Goal: Find specific page/section: Find specific page/section

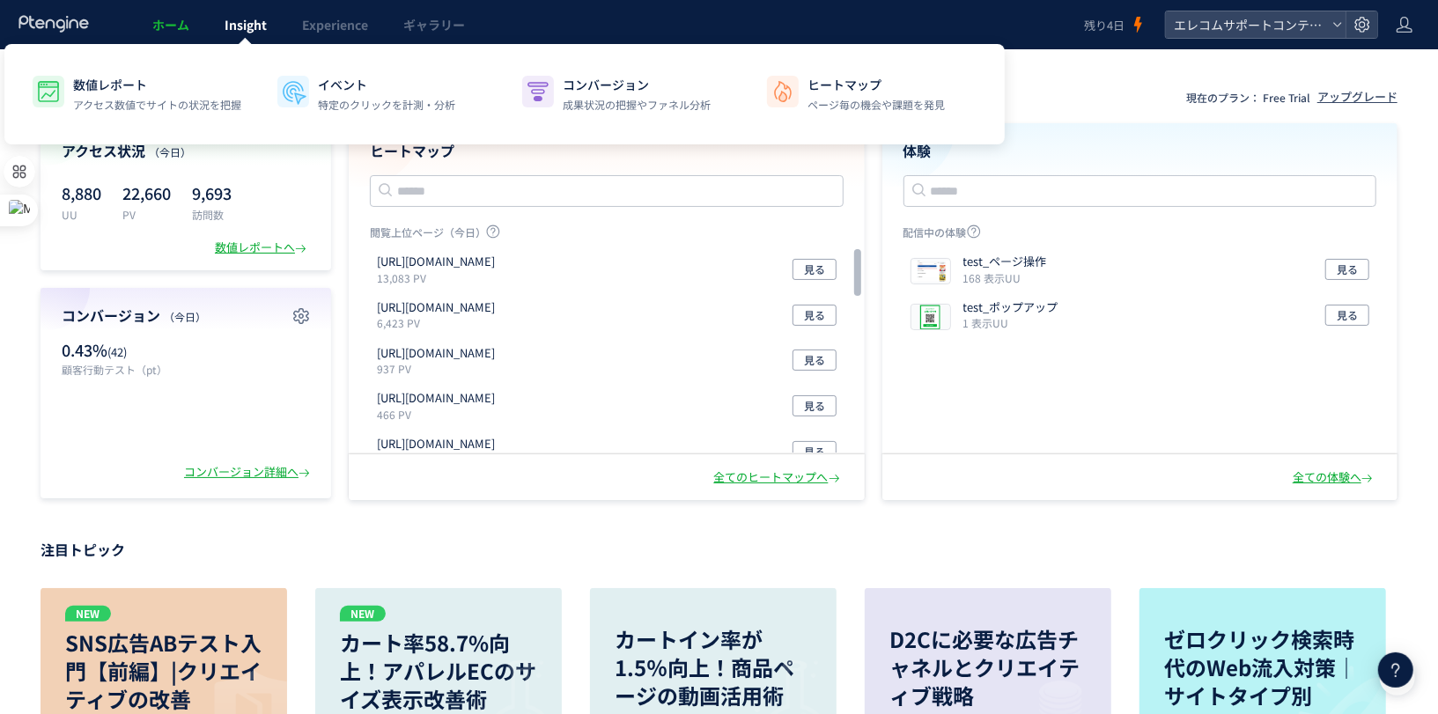
click at [238, 26] on span "Insight" at bounding box center [246, 25] width 42 height 18
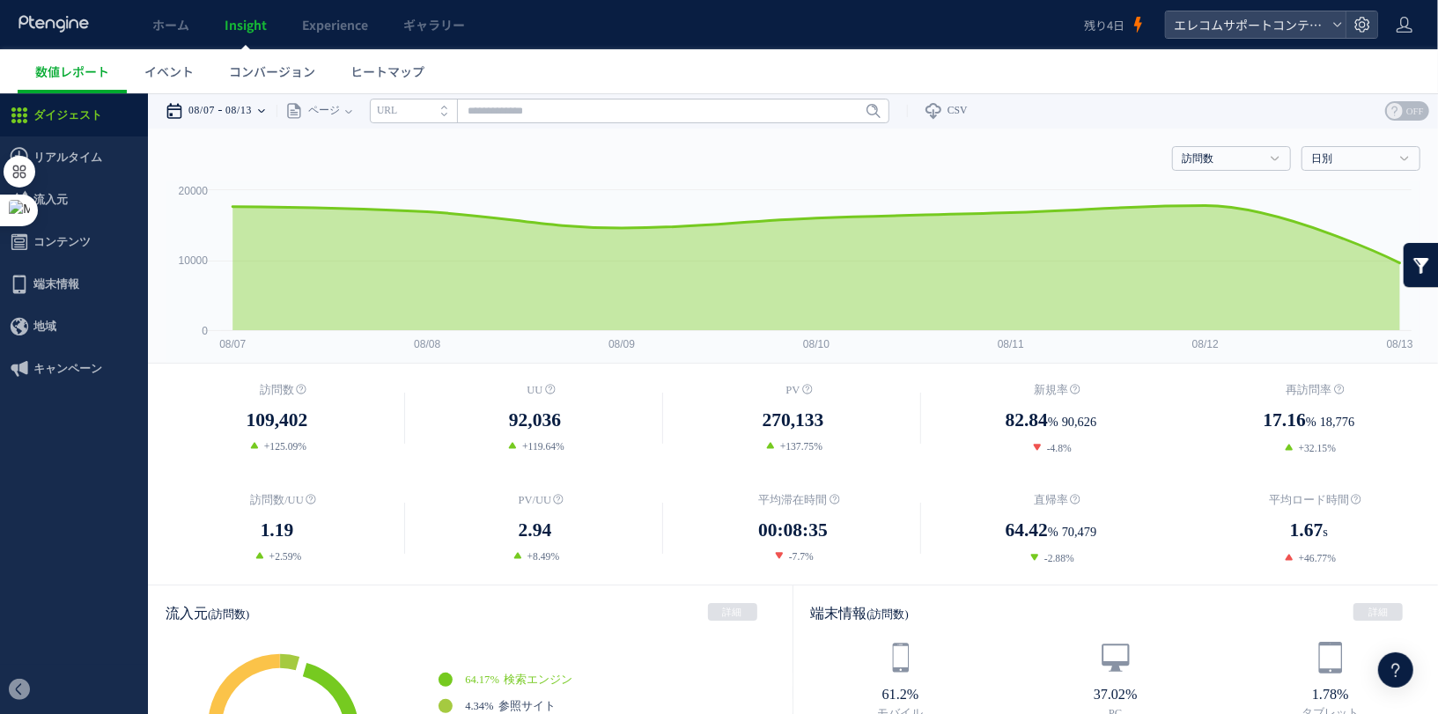
click at [215, 105] on time "08/07" at bounding box center [201, 109] width 26 height 35
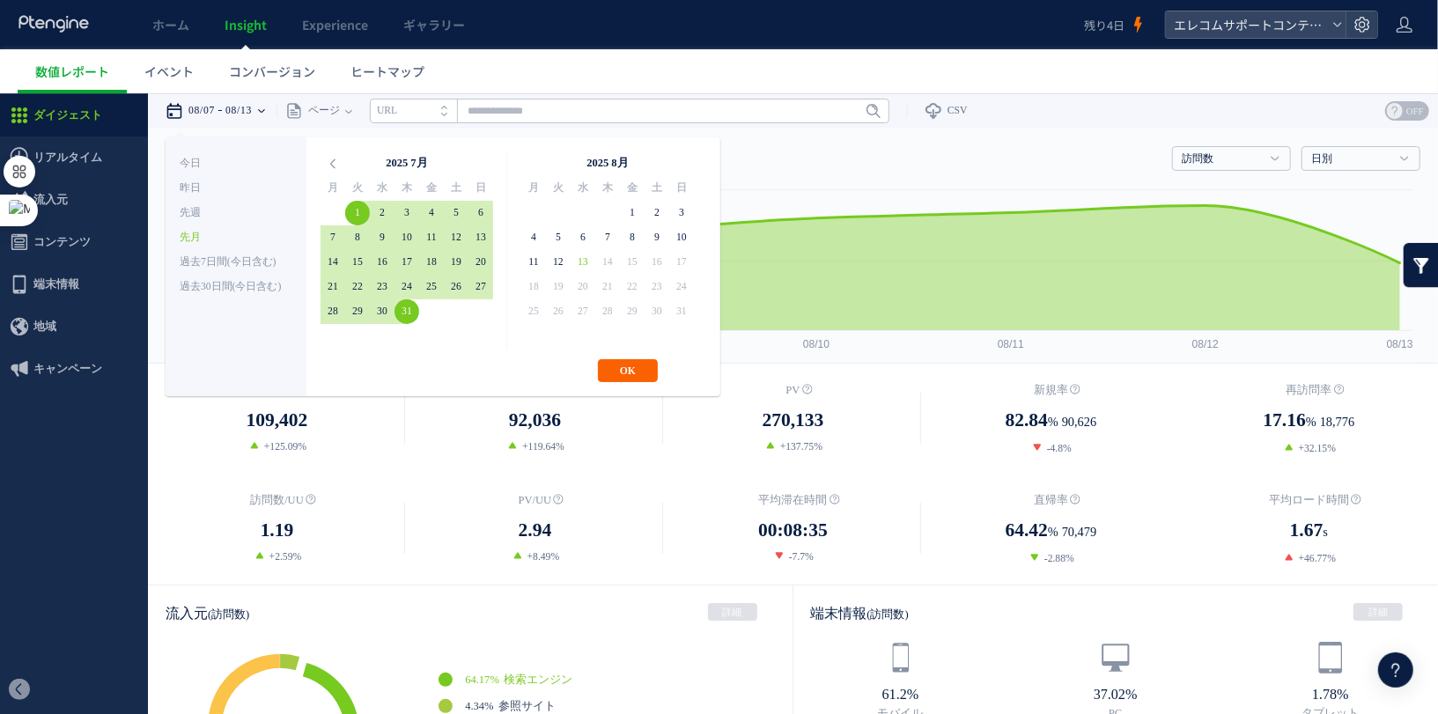
click at [617, 365] on button "OK" at bounding box center [628, 369] width 60 height 23
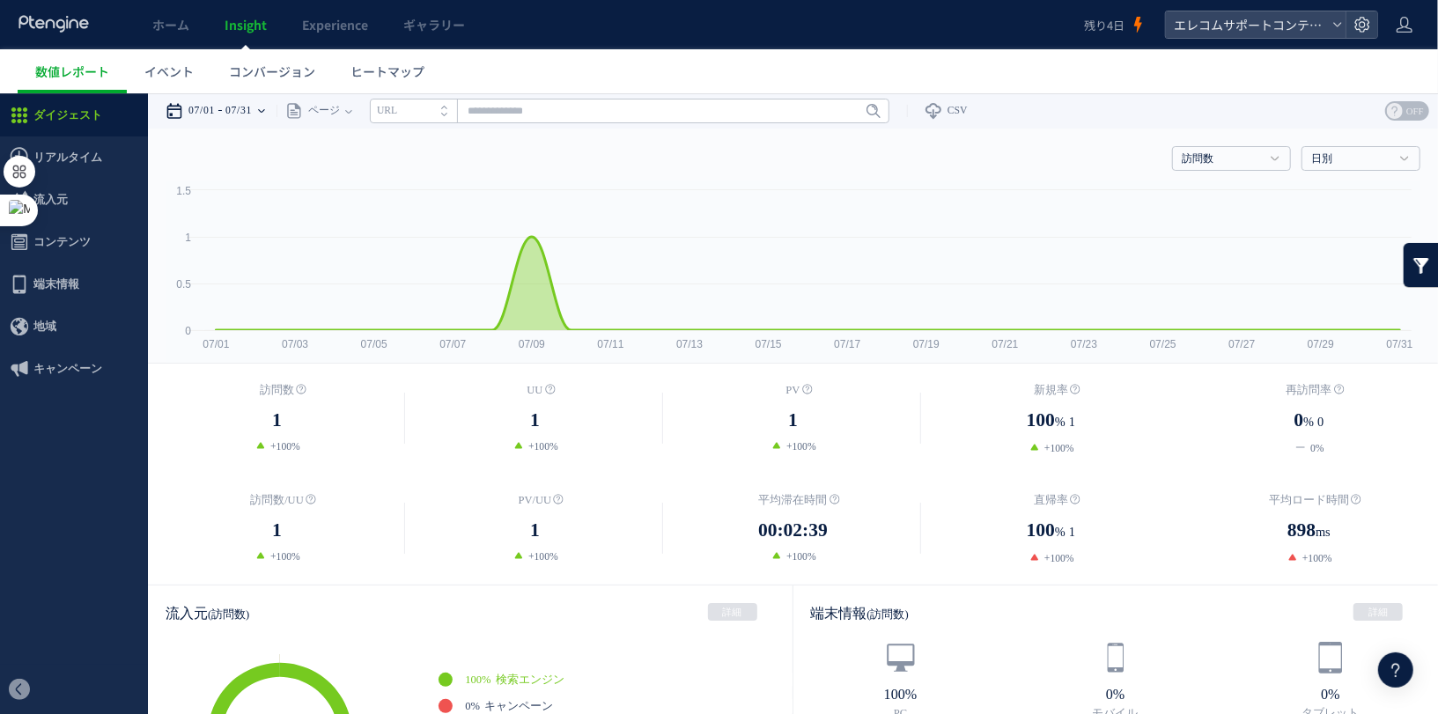
click at [265, 105] on icon at bounding box center [261, 109] width 7 height 35
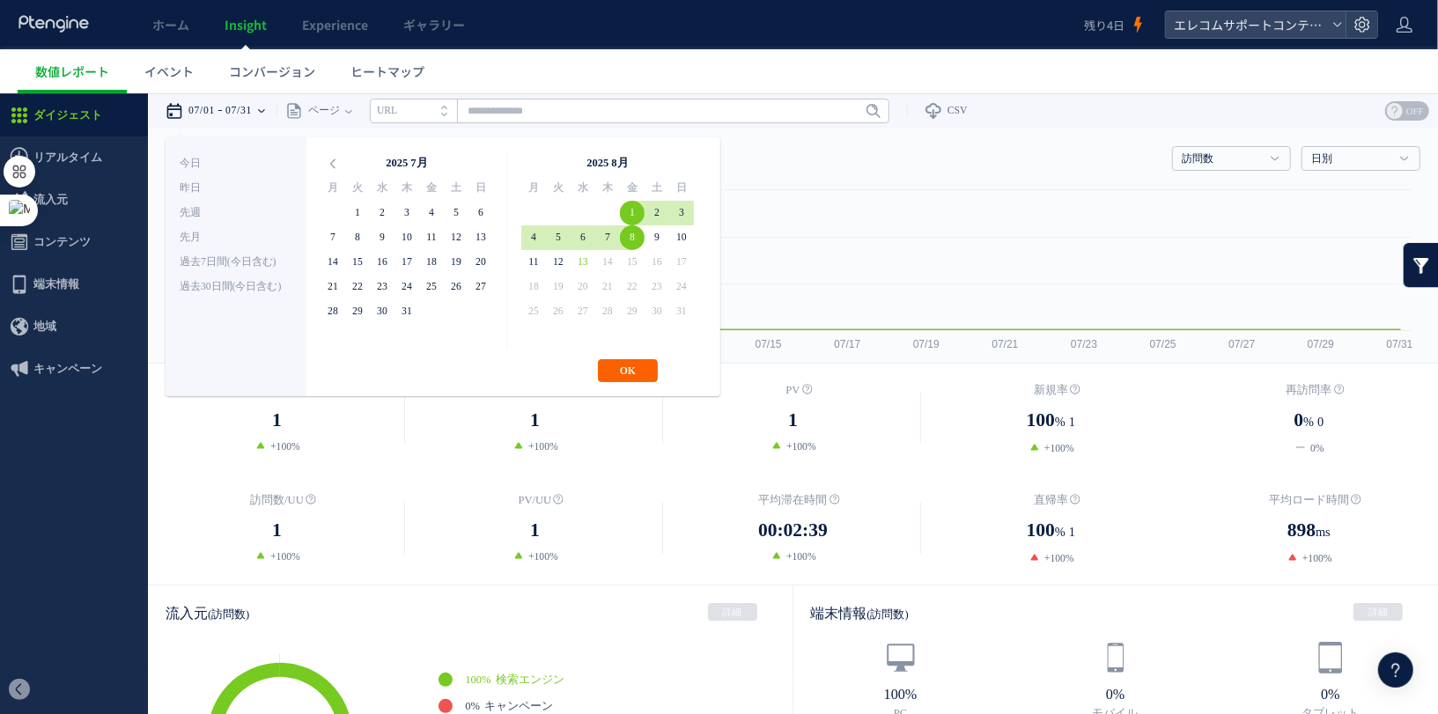
click at [624, 366] on button "OK" at bounding box center [628, 369] width 60 height 23
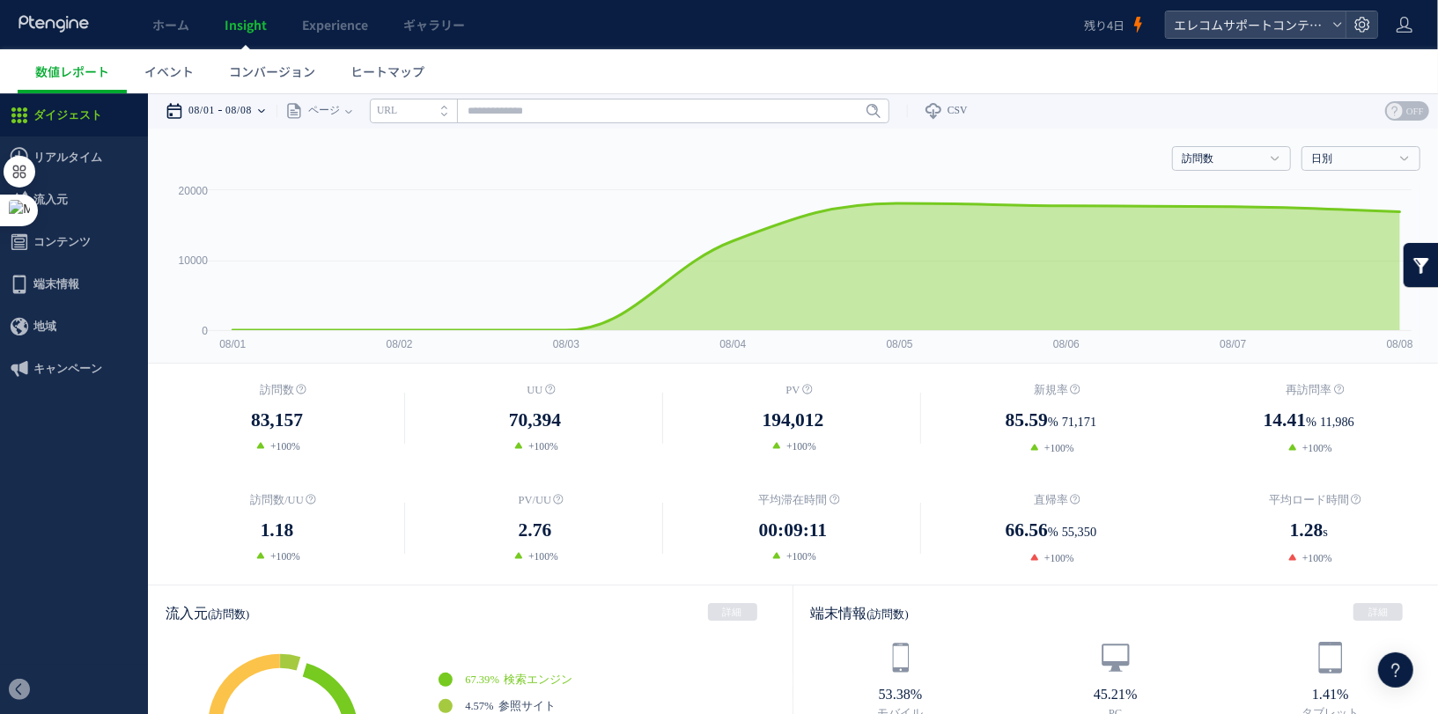
click at [269, 116] on div "08/01 08/08" at bounding box center [221, 109] width 111 height 35
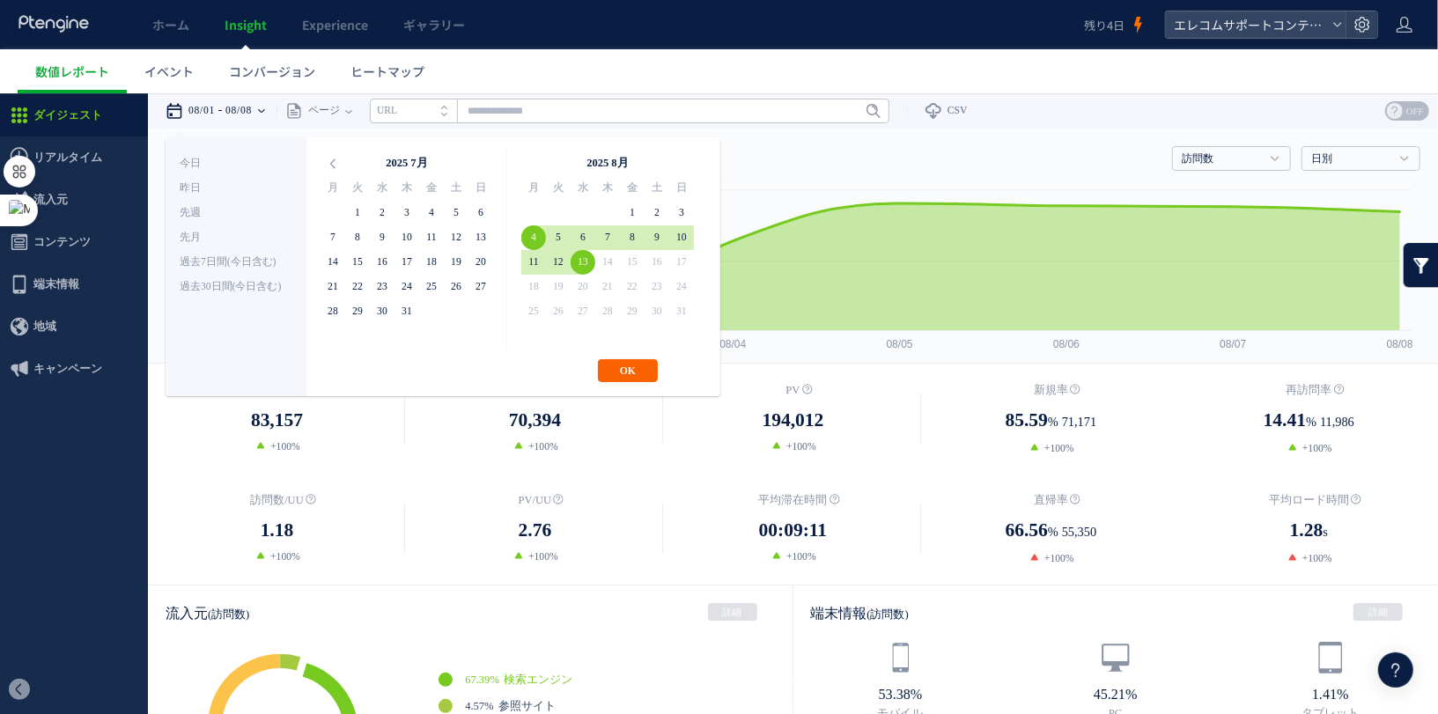
click at [616, 364] on button "OK" at bounding box center [628, 369] width 60 height 23
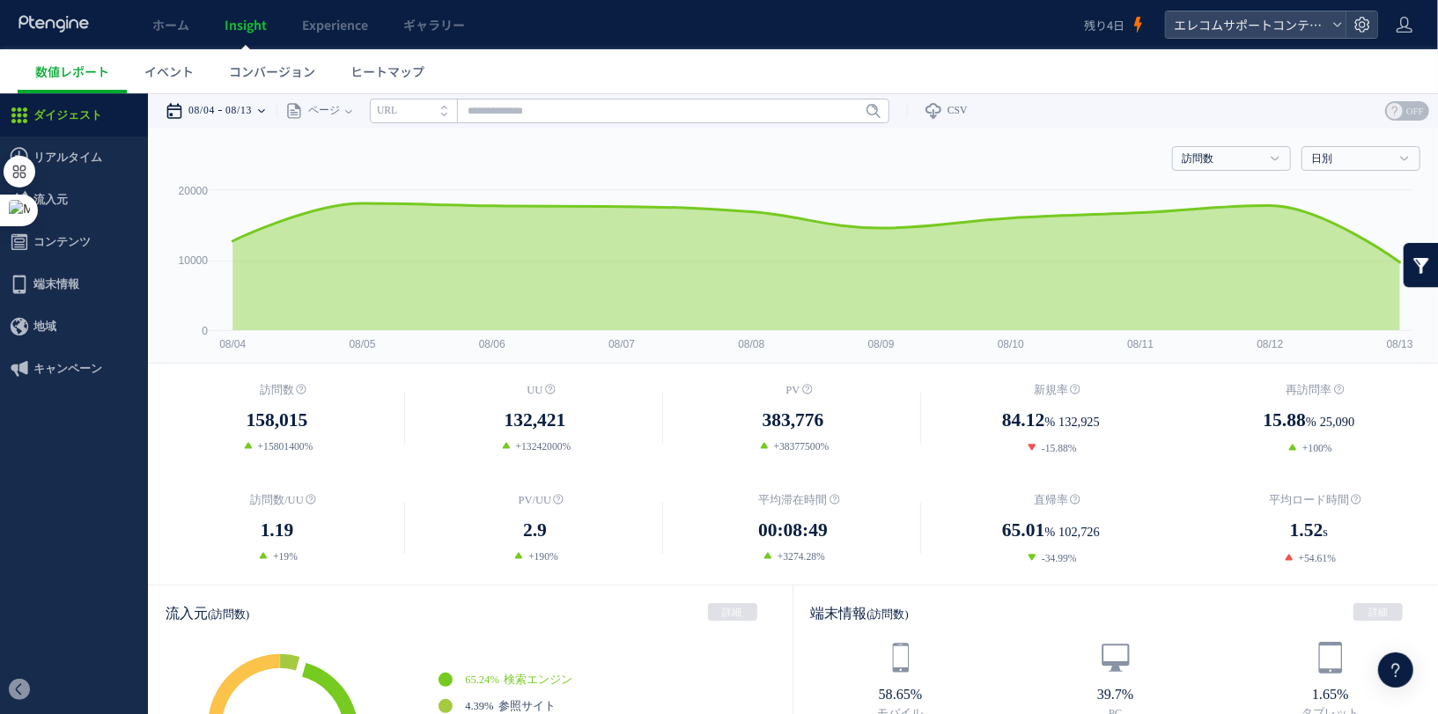
click at [252, 108] on time "08/13" at bounding box center [238, 109] width 26 height 35
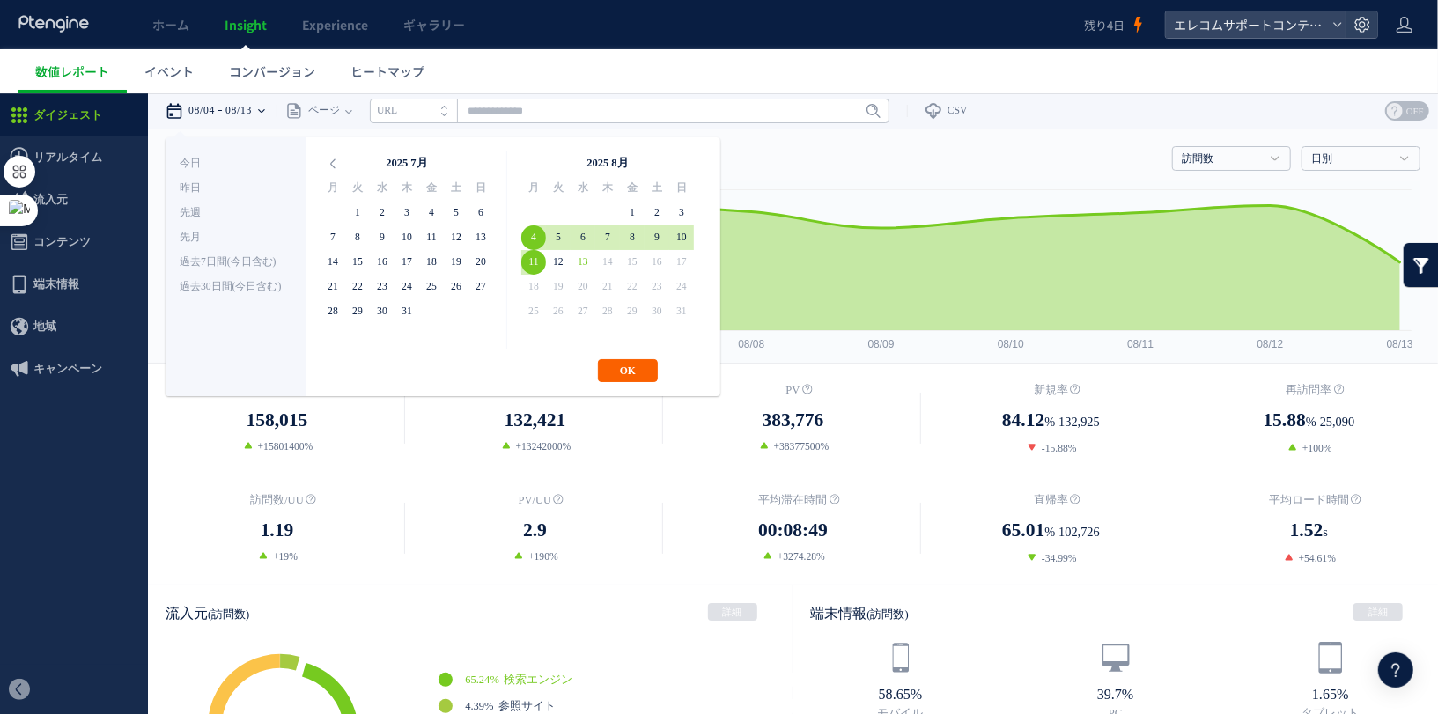
click at [606, 359] on button "OK" at bounding box center [628, 369] width 60 height 23
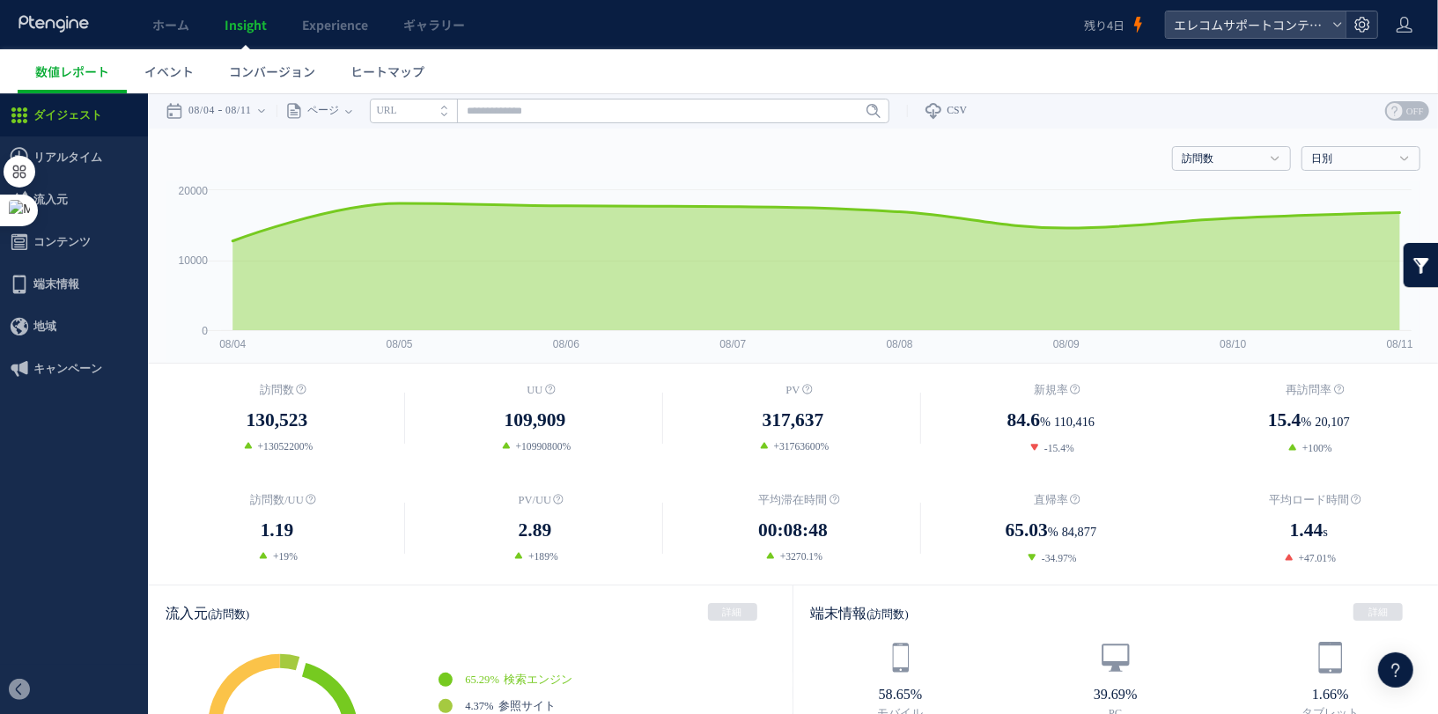
click at [1362, 33] on div at bounding box center [1362, 24] width 32 height 26
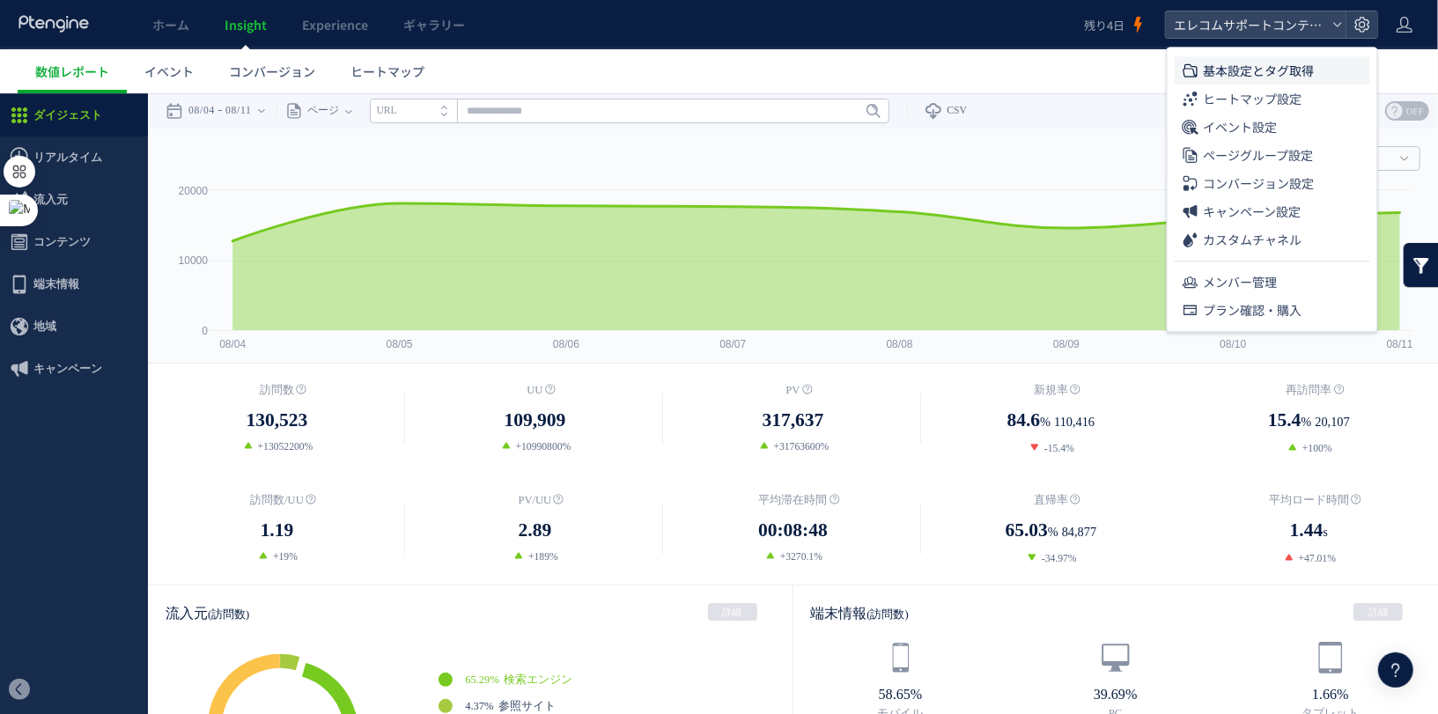
click at [1206, 70] on span "基本設定とタグ取得" at bounding box center [1259, 70] width 111 height 28
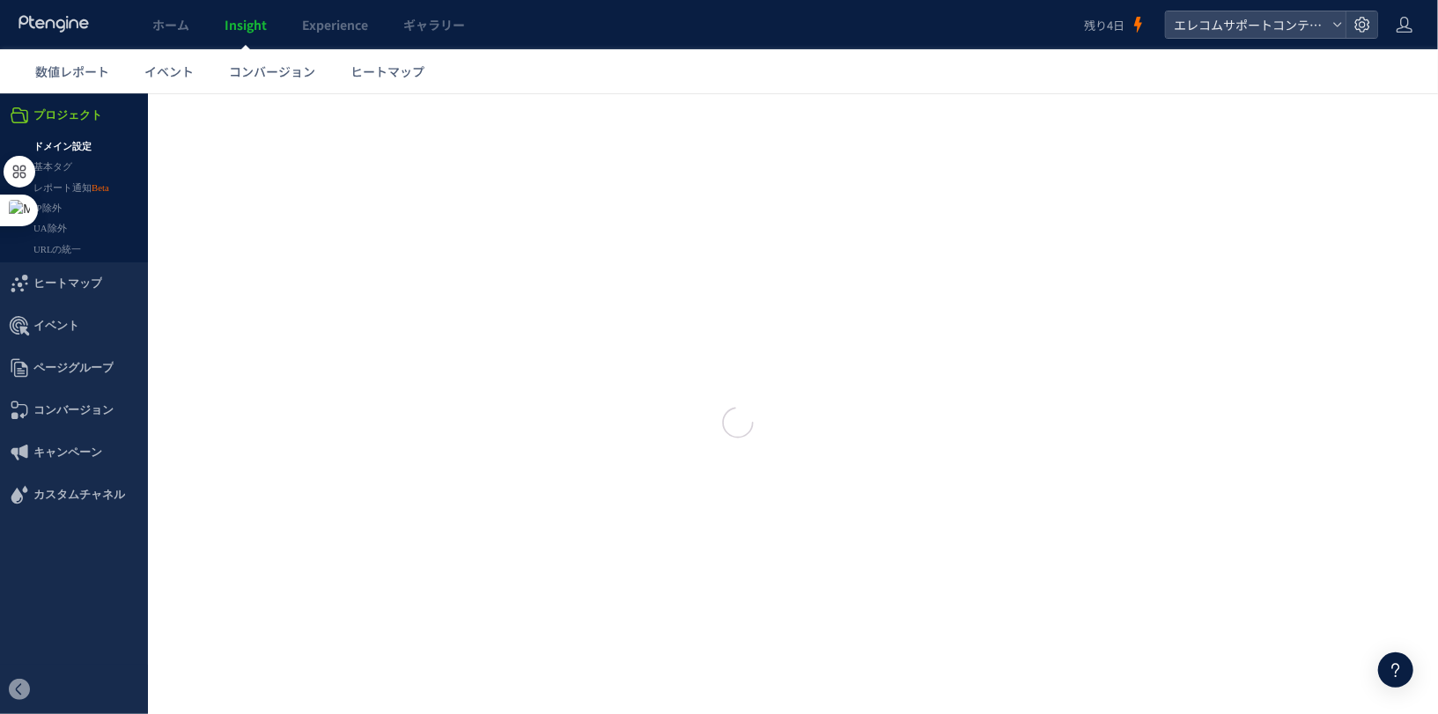
type input "**********"
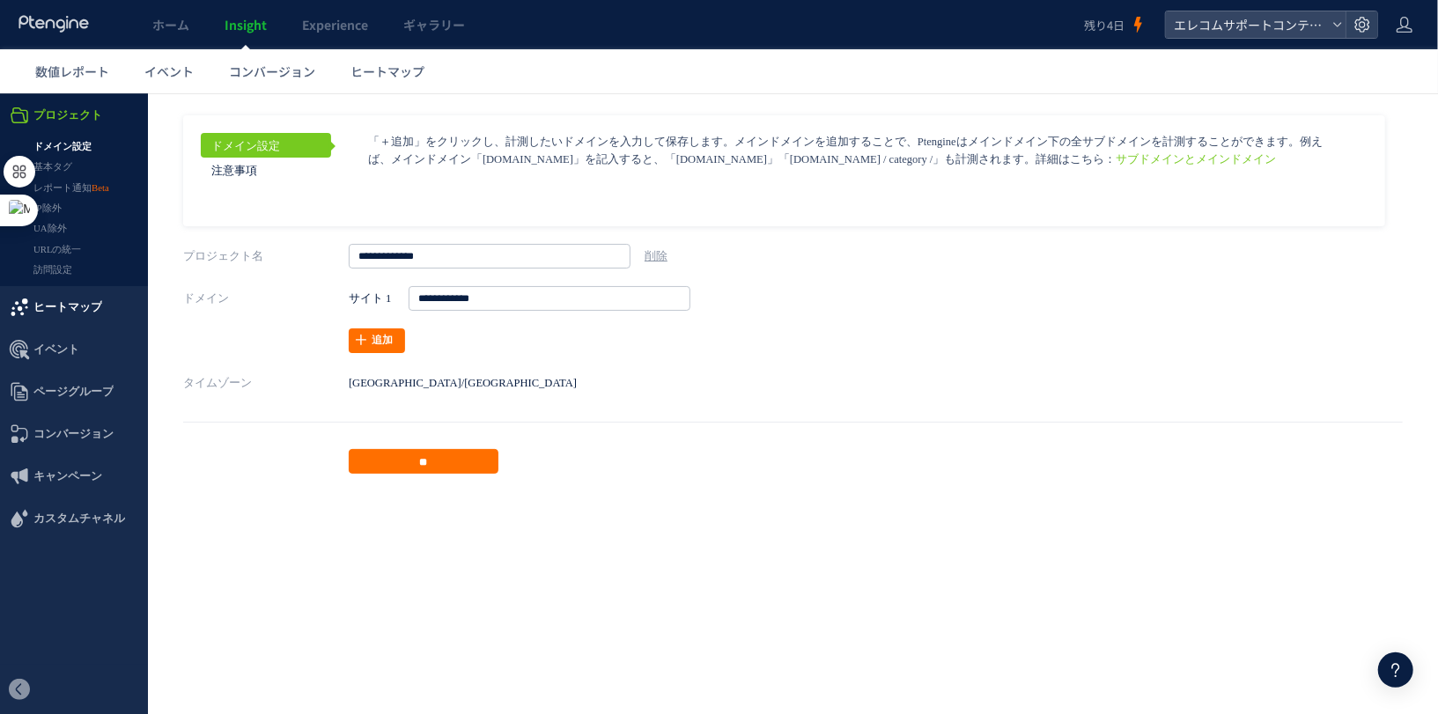
click at [63, 310] on span "ヒートマップ" at bounding box center [67, 306] width 69 height 42
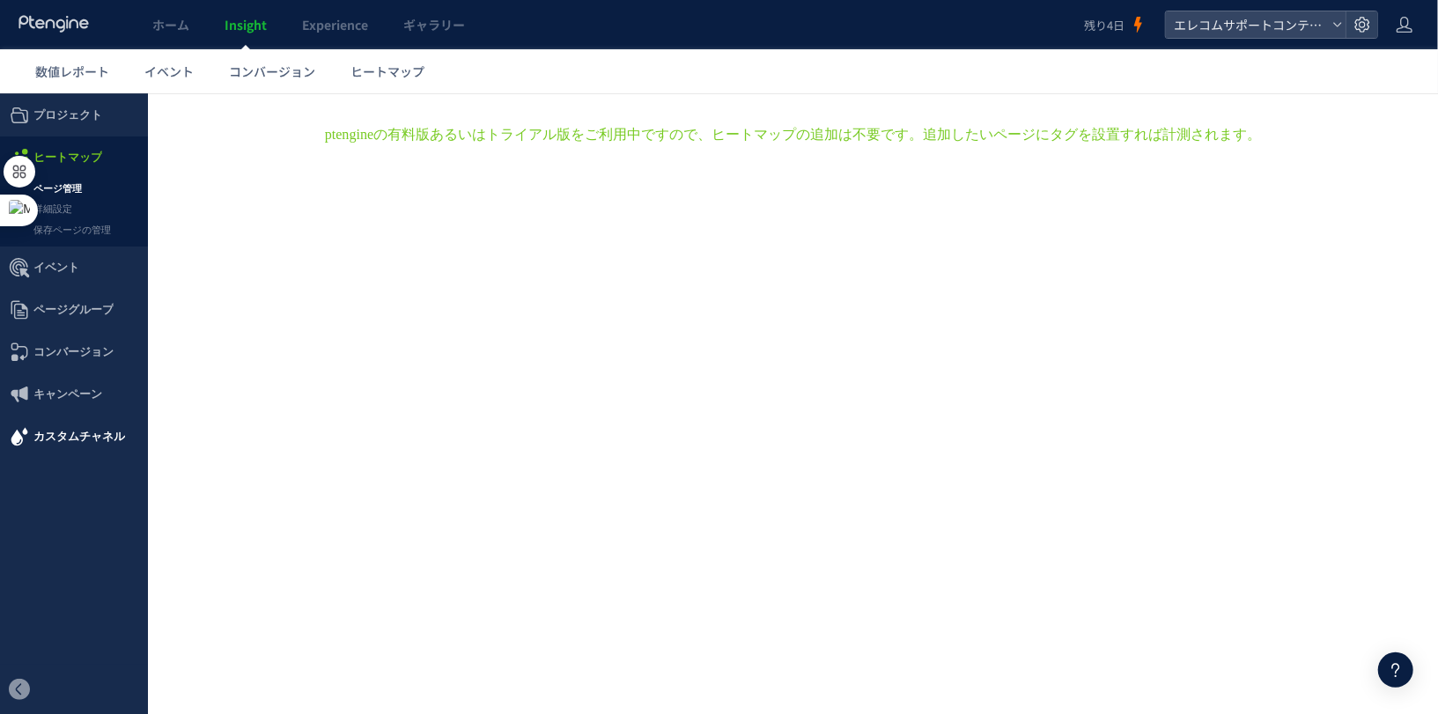
click at [59, 420] on span "カスタムチャネル" at bounding box center [79, 436] width 92 height 42
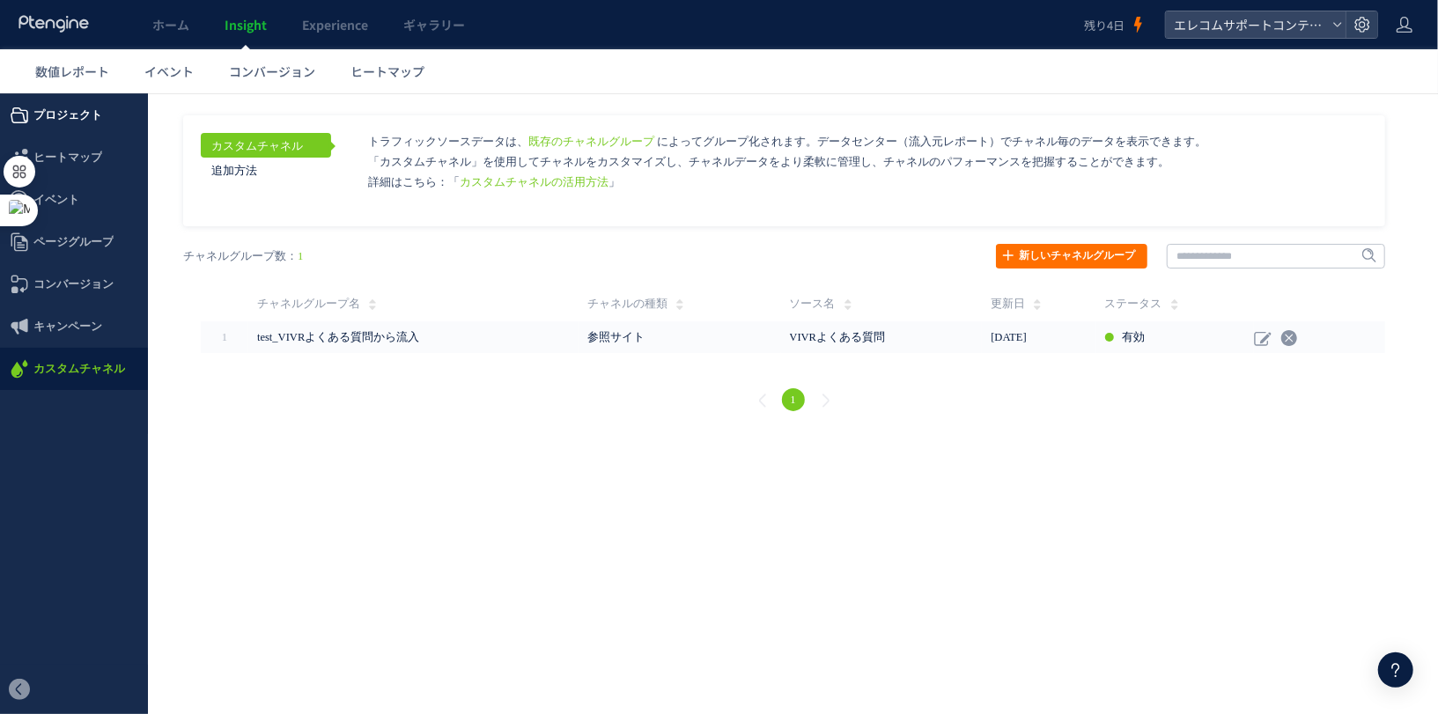
click at [92, 110] on span "プロジェクト" at bounding box center [67, 114] width 69 height 42
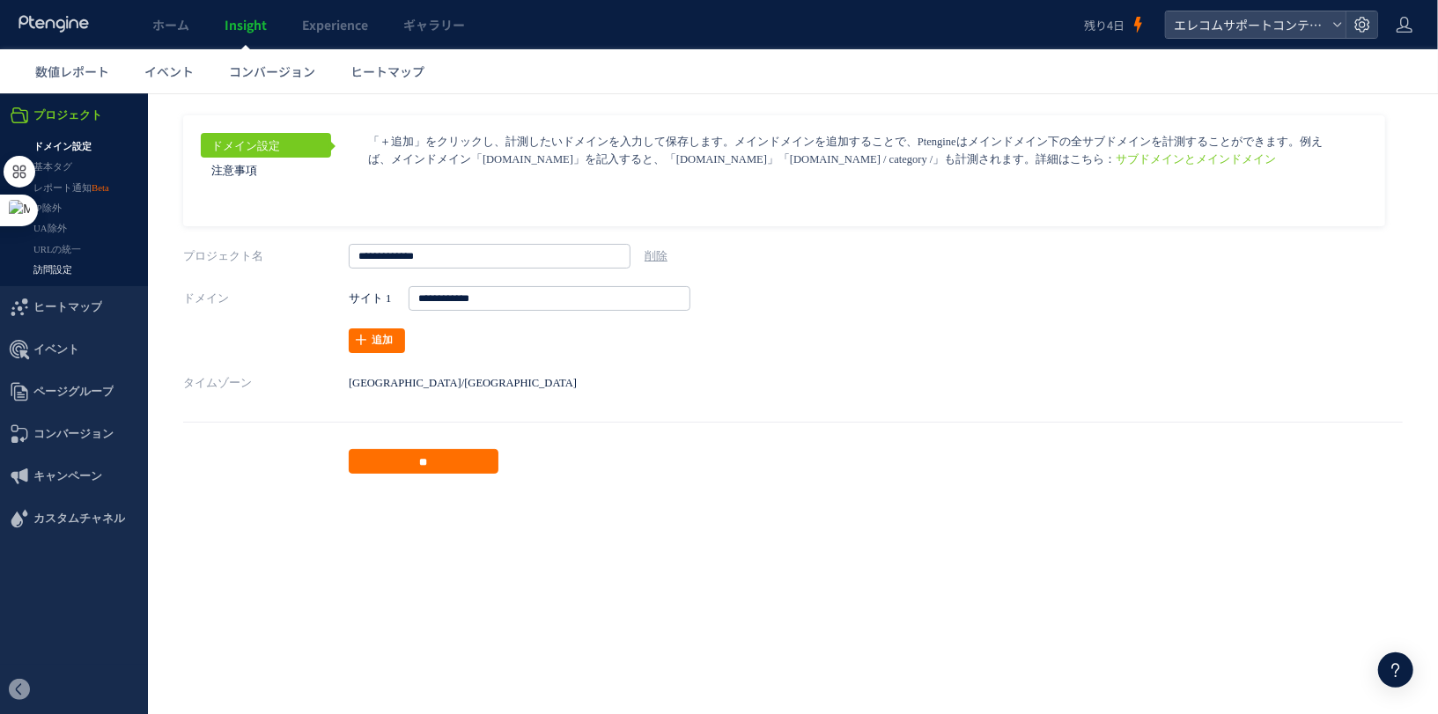
click at [67, 271] on link "訪問設定" at bounding box center [74, 269] width 148 height 20
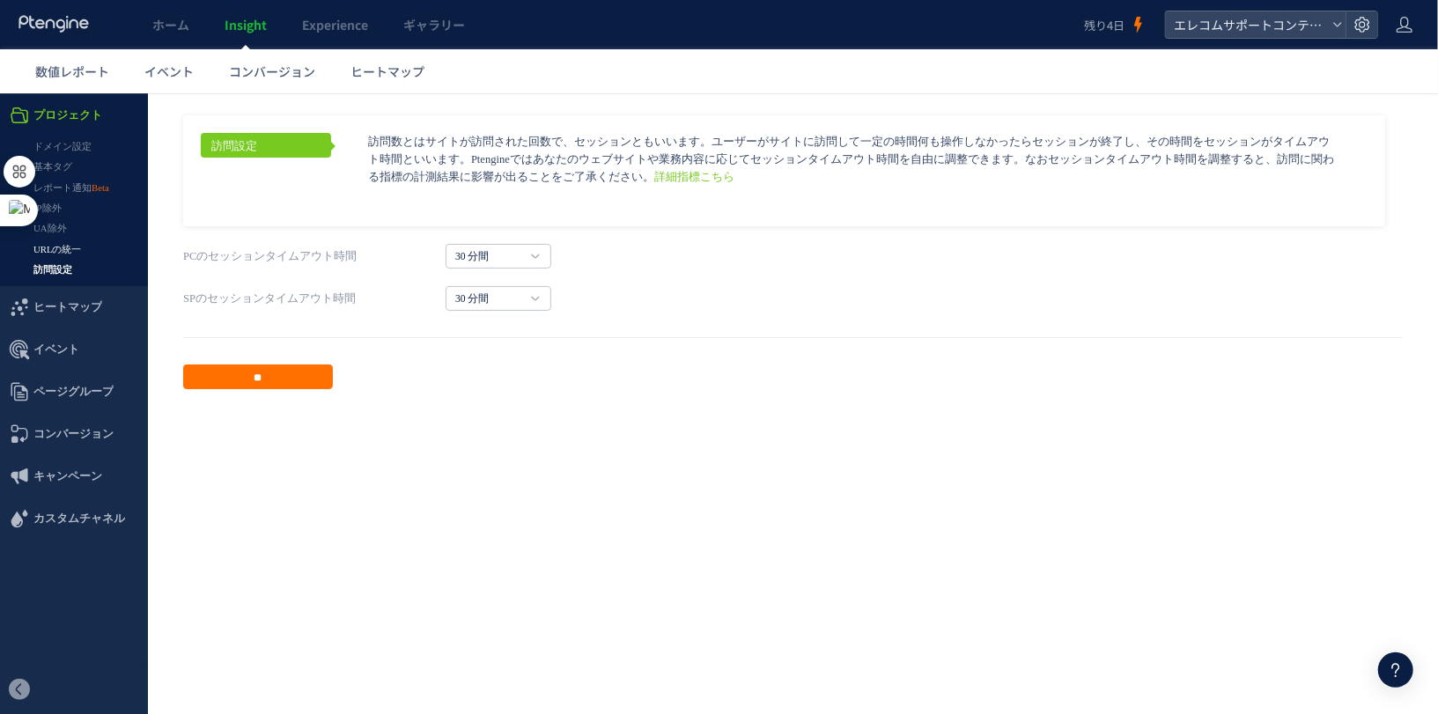
click at [57, 245] on link "URLの統一" at bounding box center [74, 249] width 148 height 20
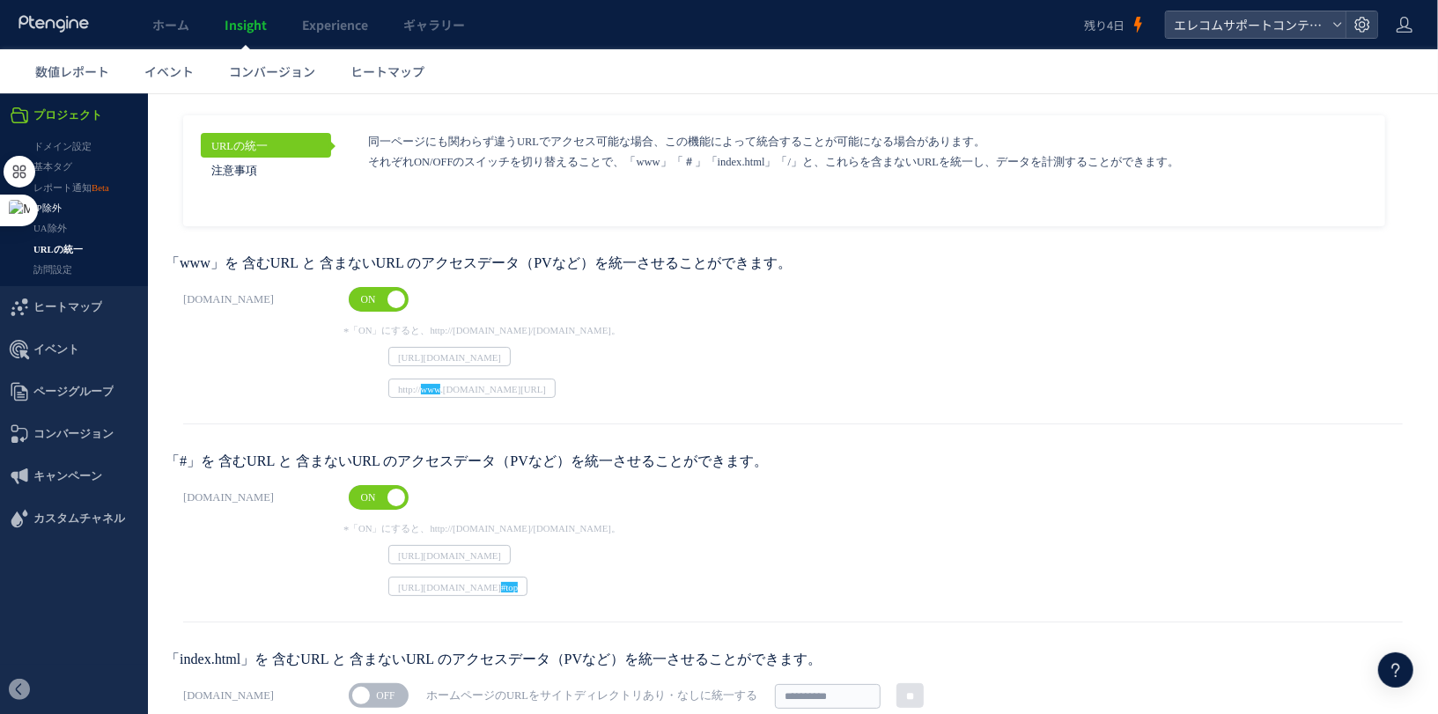
click at [66, 209] on link "IP除外" at bounding box center [74, 207] width 148 height 20
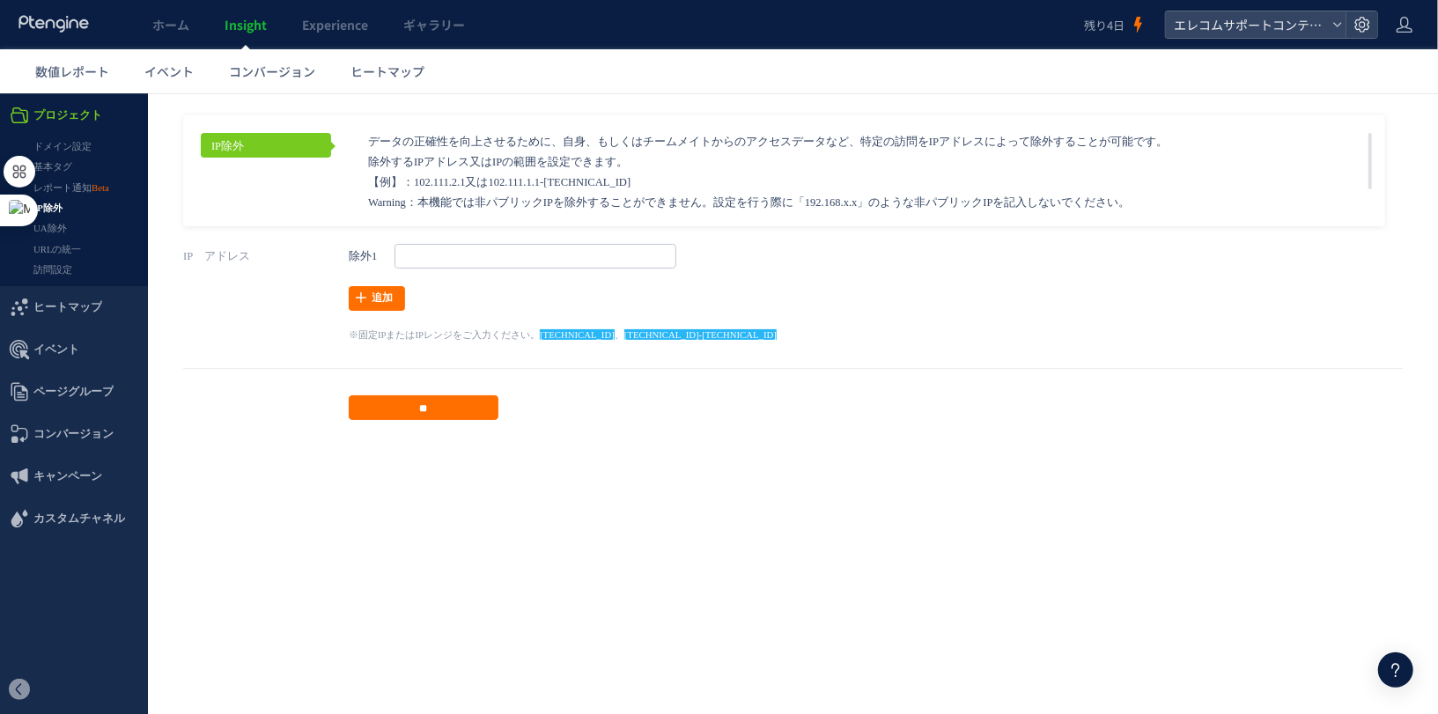
click at [74, 163] on link "基本タグ" at bounding box center [74, 166] width 148 height 20
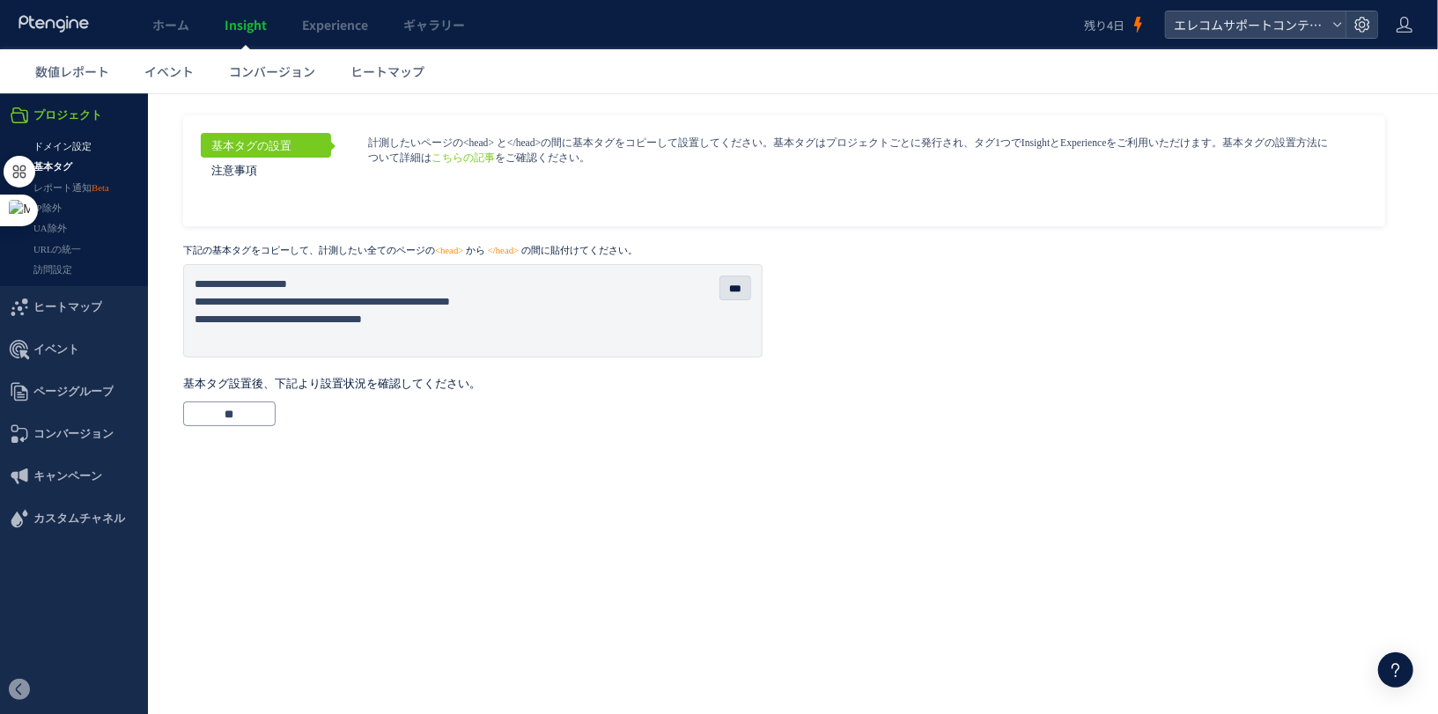
click at [71, 145] on link "ドメイン設定" at bounding box center [74, 146] width 148 height 20
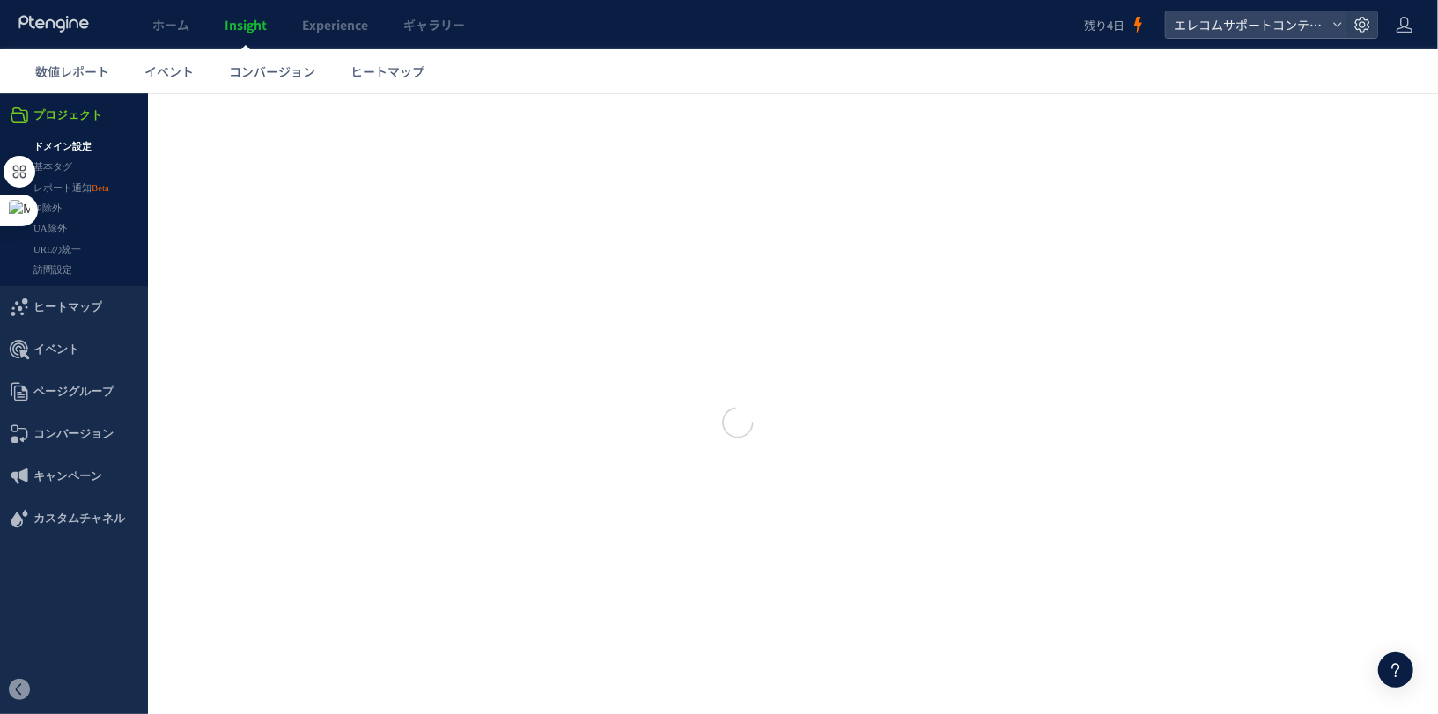
type input "**********"
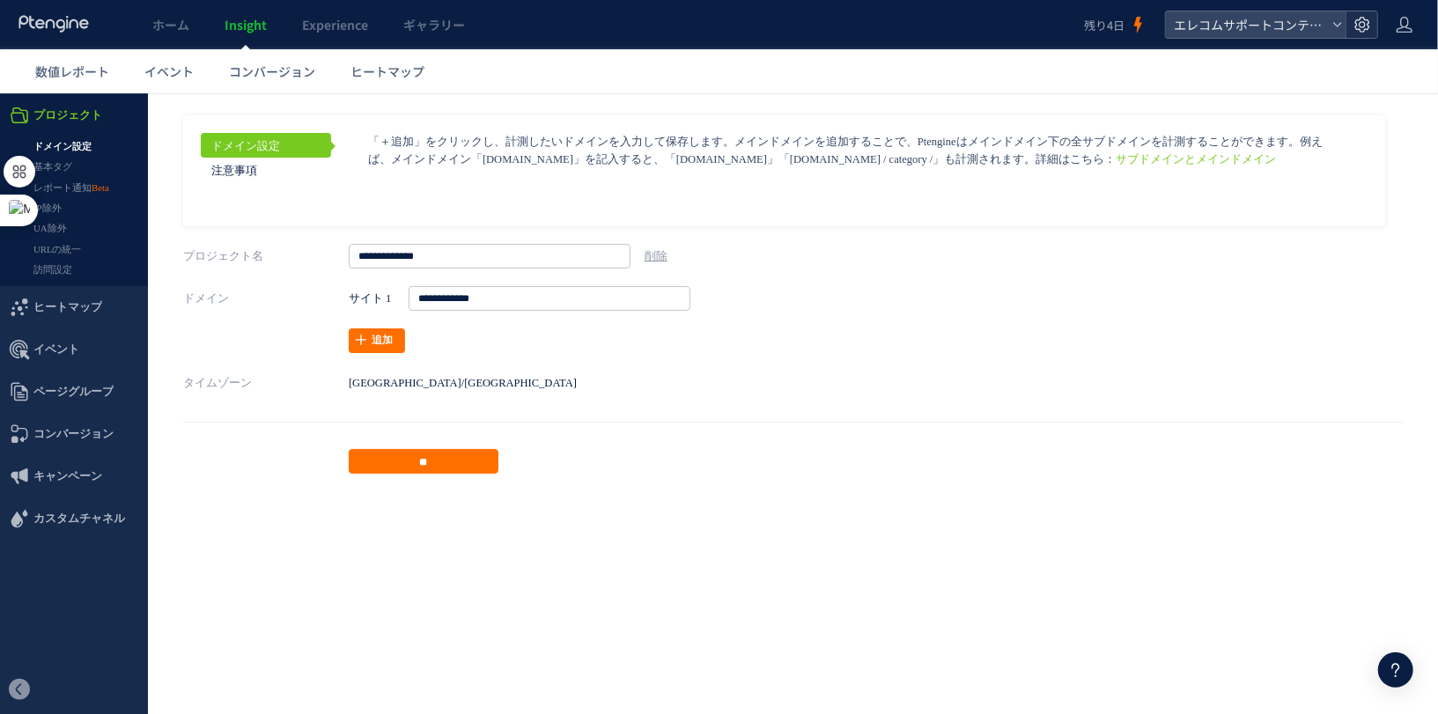
click at [1367, 33] on div at bounding box center [1362, 24] width 32 height 26
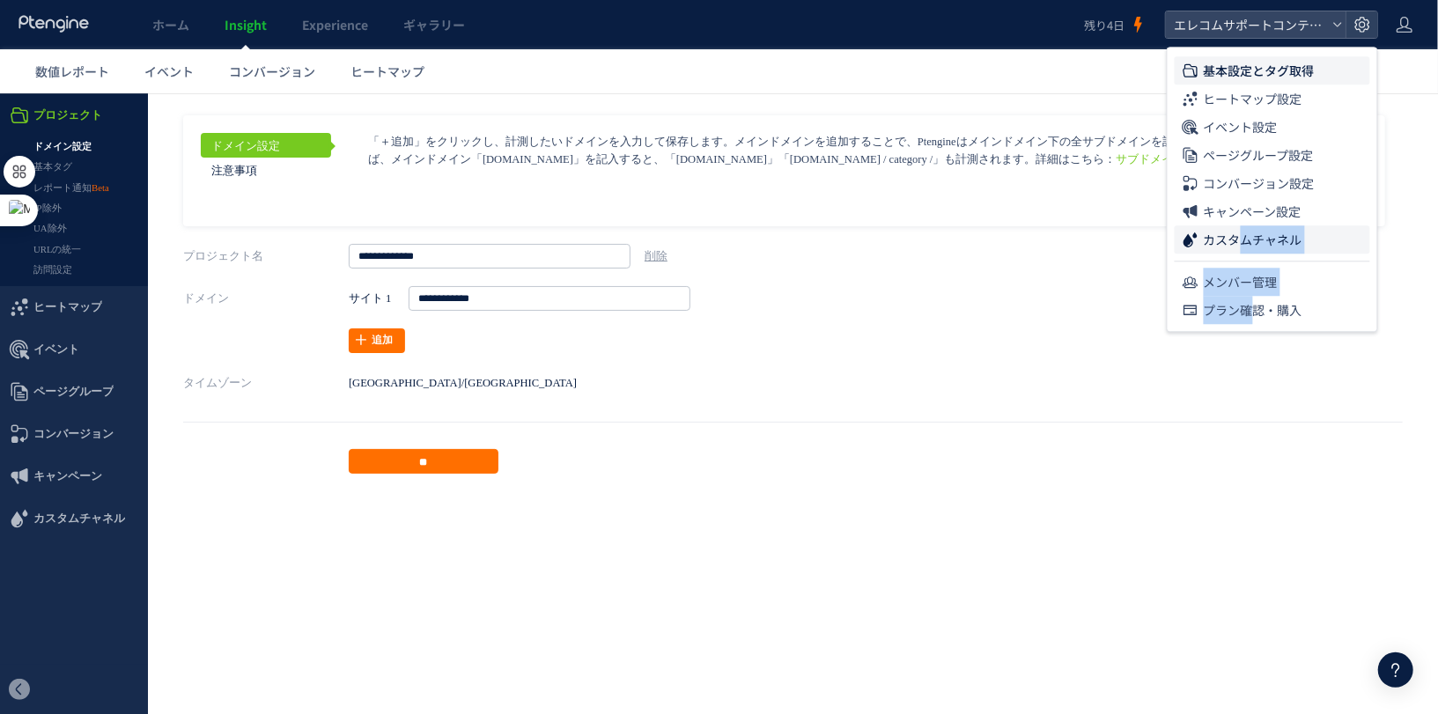
drag, startPoint x: 1247, startPoint y: 312, endPoint x: 1244, endPoint y: 240, distance: 71.4
click at [1244, 240] on ul "基本設定とタグ取得 ヒートマップ設定 イベント設定 ページグループ設定 コンバージョン設定 キャンペーン設定 カスタムチャネル メンバー管理 プラン確認・購入" at bounding box center [1273, 186] width 210 height 275
click at [1215, 100] on span "ヒートマップ設定" at bounding box center [1253, 99] width 99 height 28
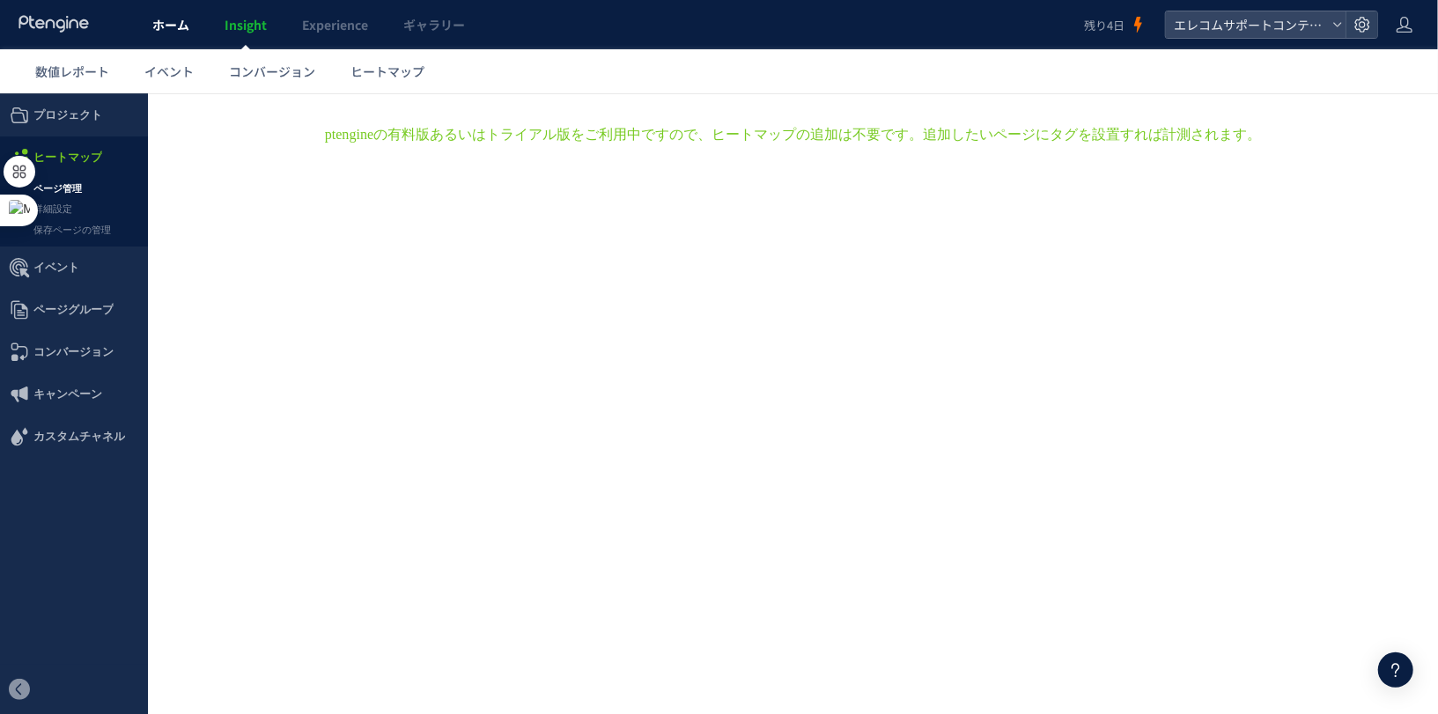
click at [184, 31] on span "ホーム" at bounding box center [170, 25] width 37 height 18
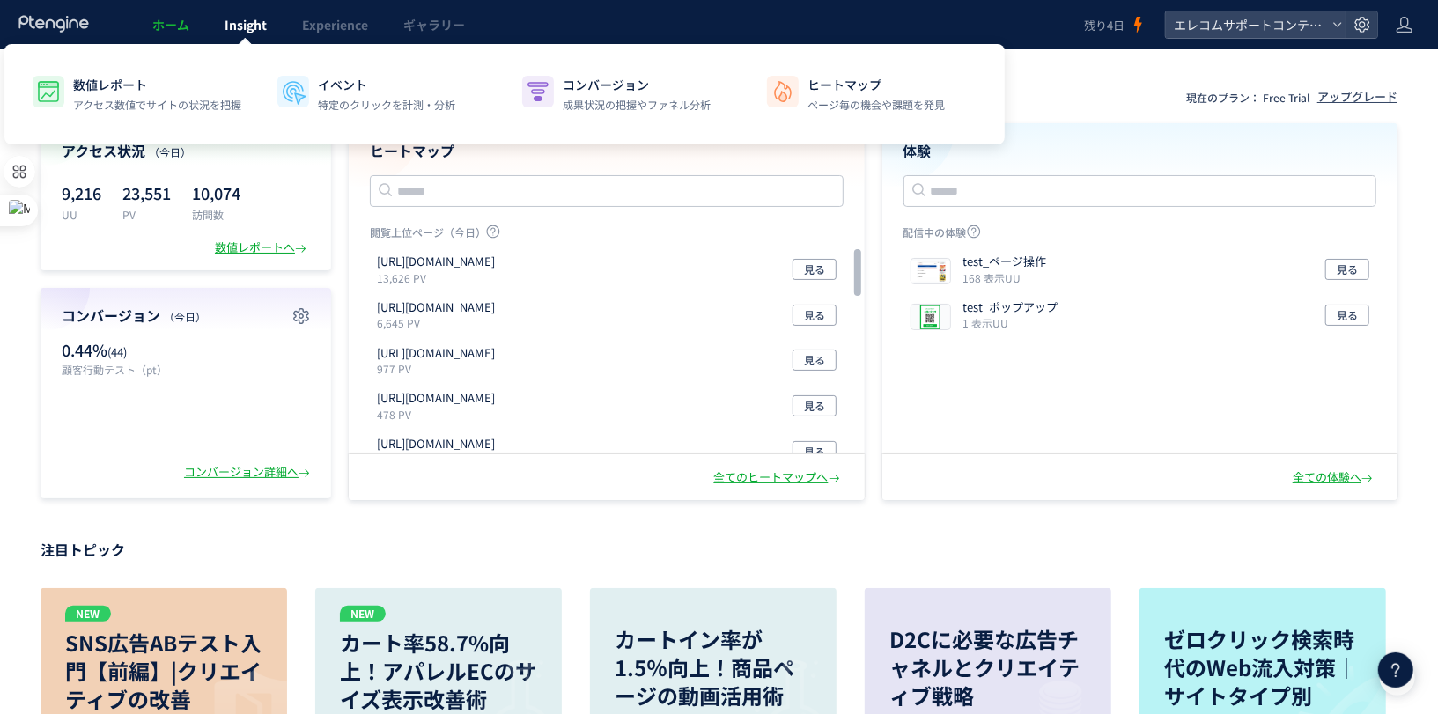
click at [240, 26] on span "Insight" at bounding box center [246, 25] width 42 height 18
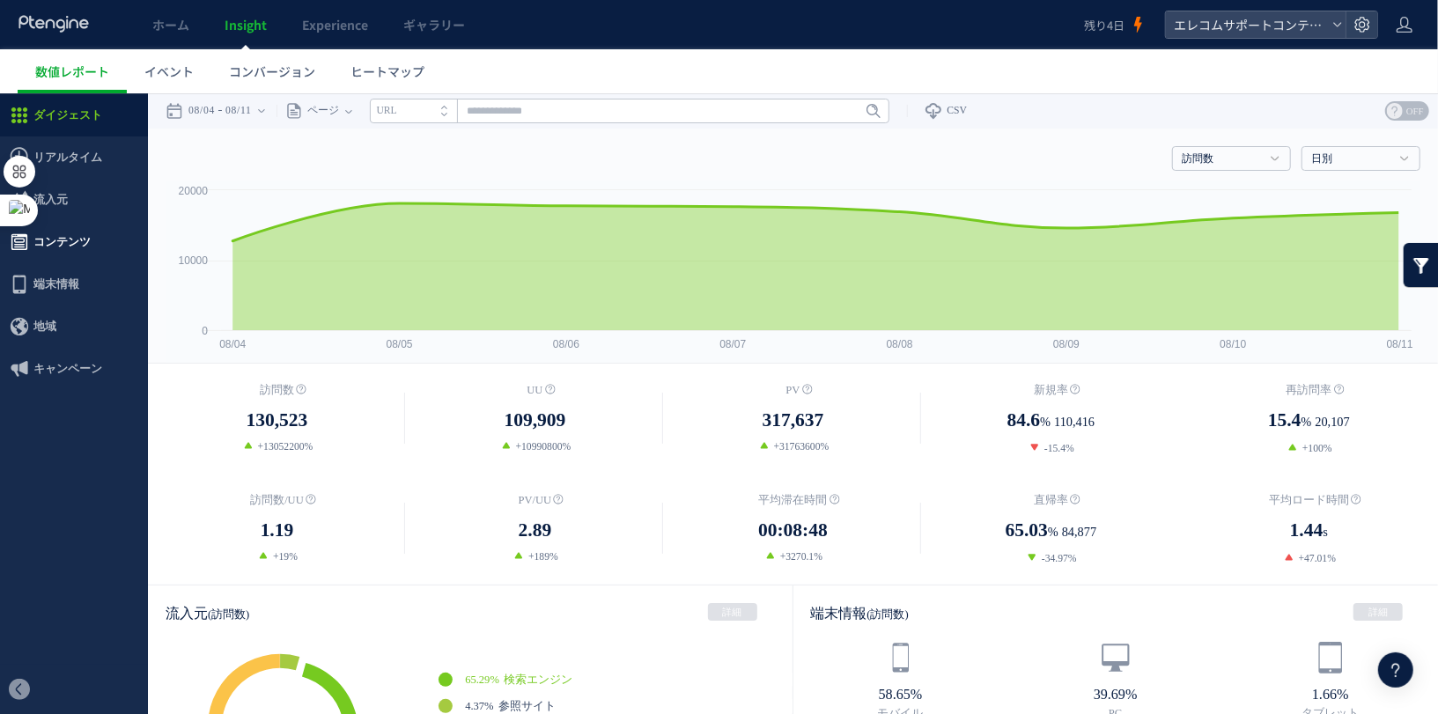
click at [92, 255] on span "コンテンツ" at bounding box center [74, 241] width 148 height 42
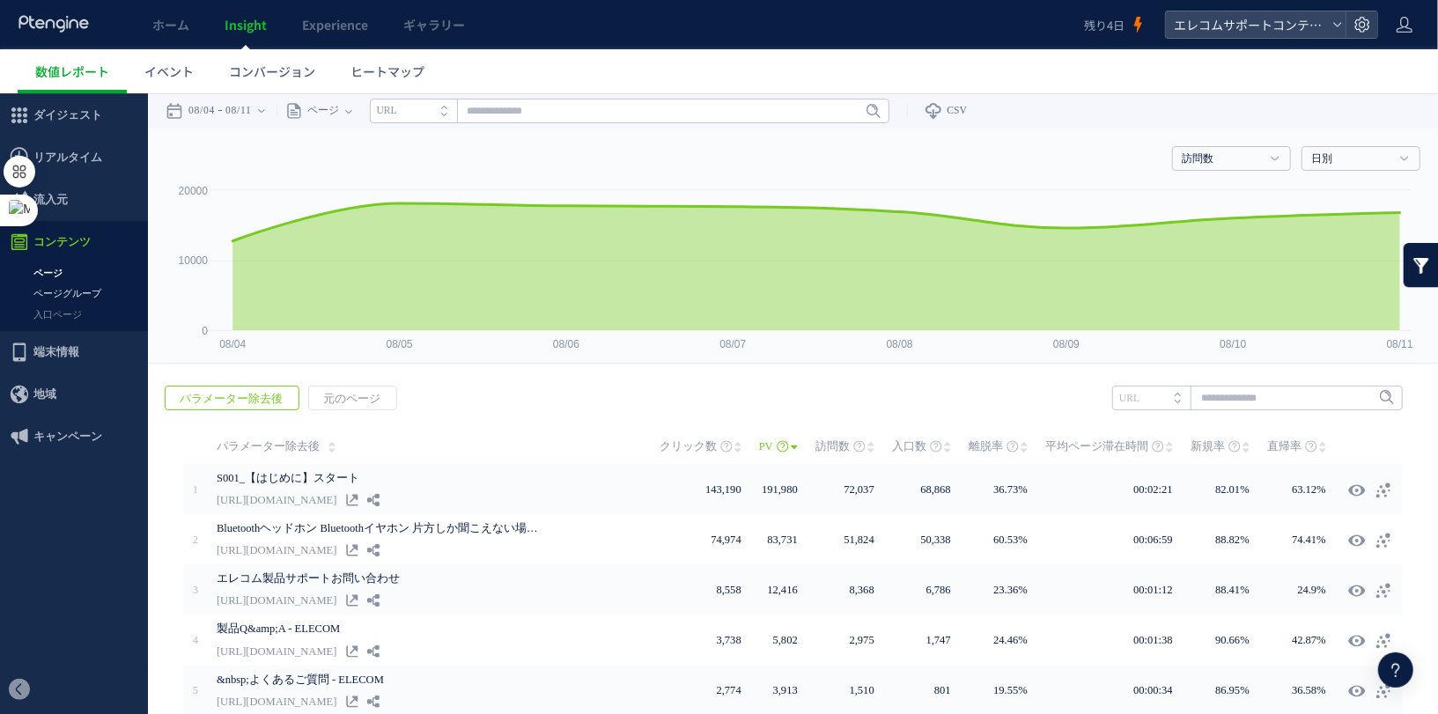
click at [112, 289] on link "ページグループ" at bounding box center [74, 293] width 148 height 20
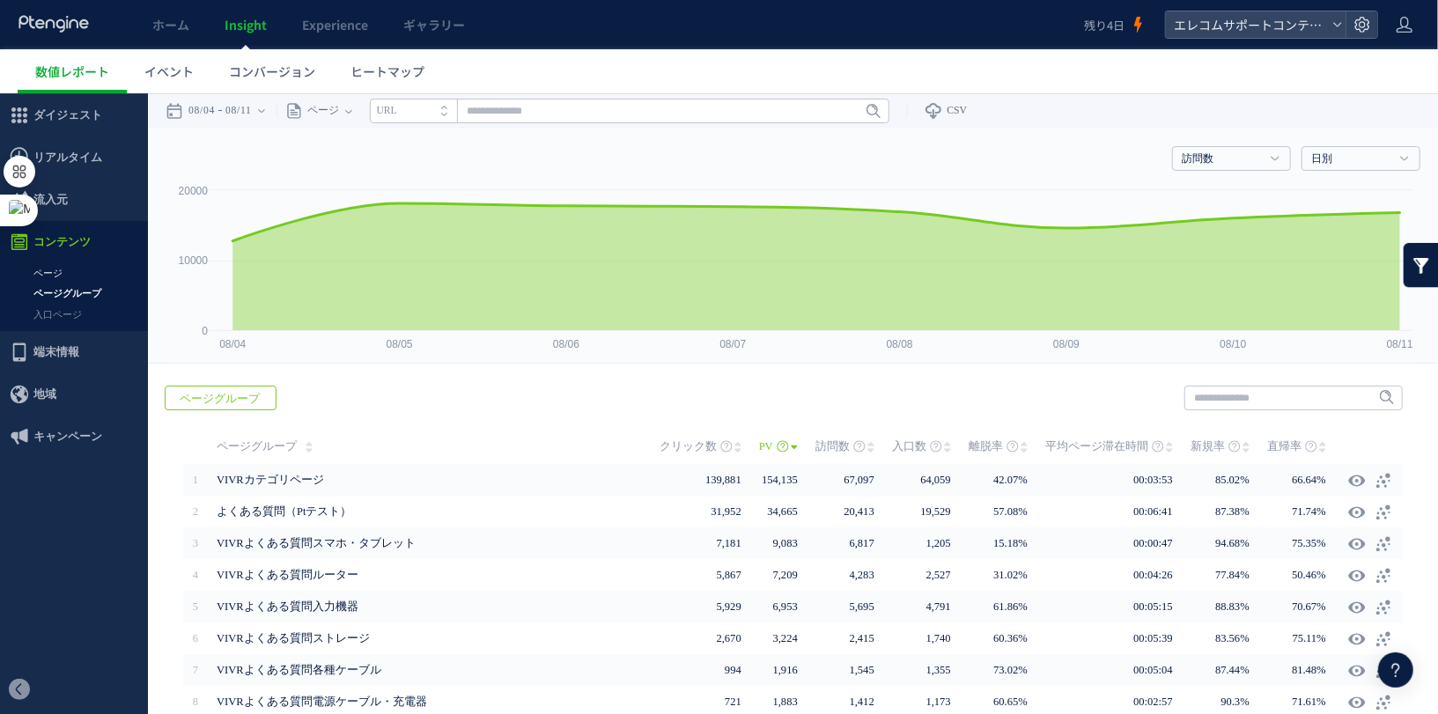
click at [105, 266] on link "ページ" at bounding box center [74, 272] width 148 height 20
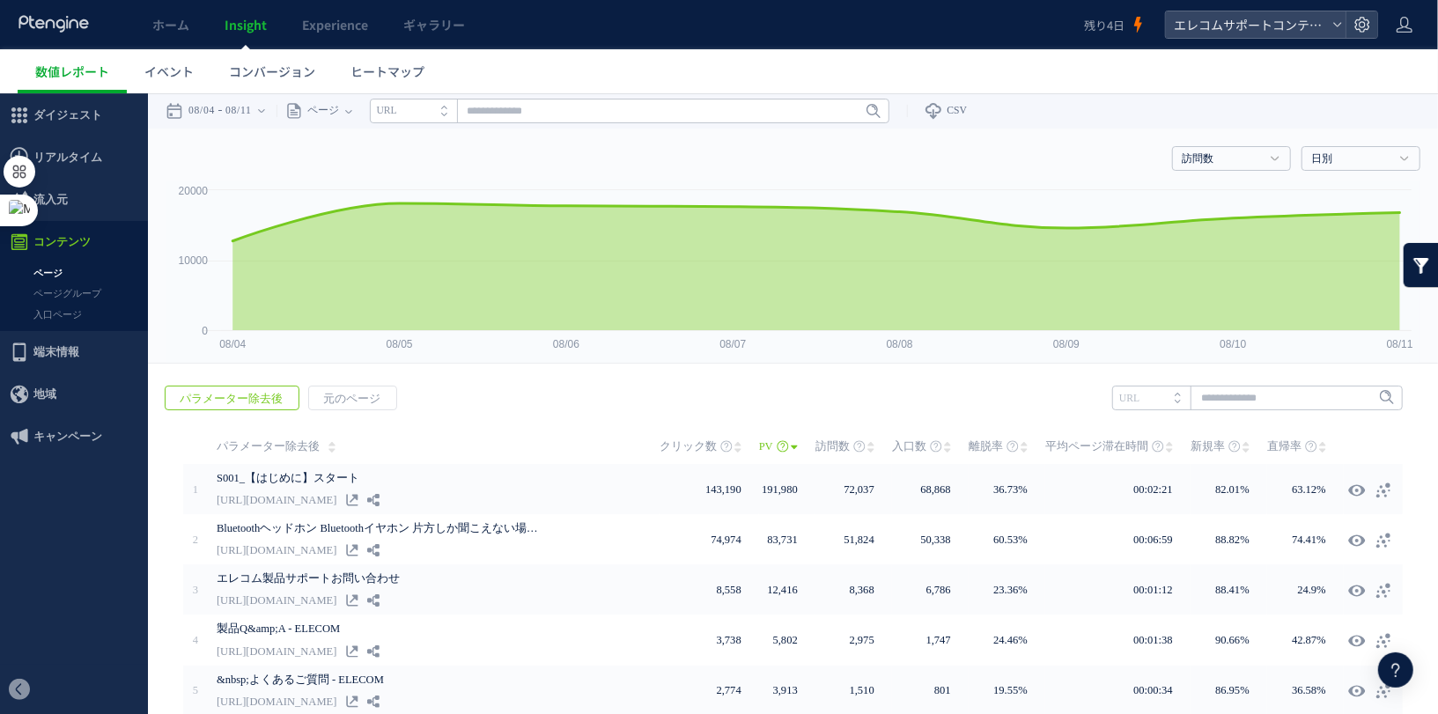
click at [1421, 258] on link at bounding box center [1421, 264] width 35 height 44
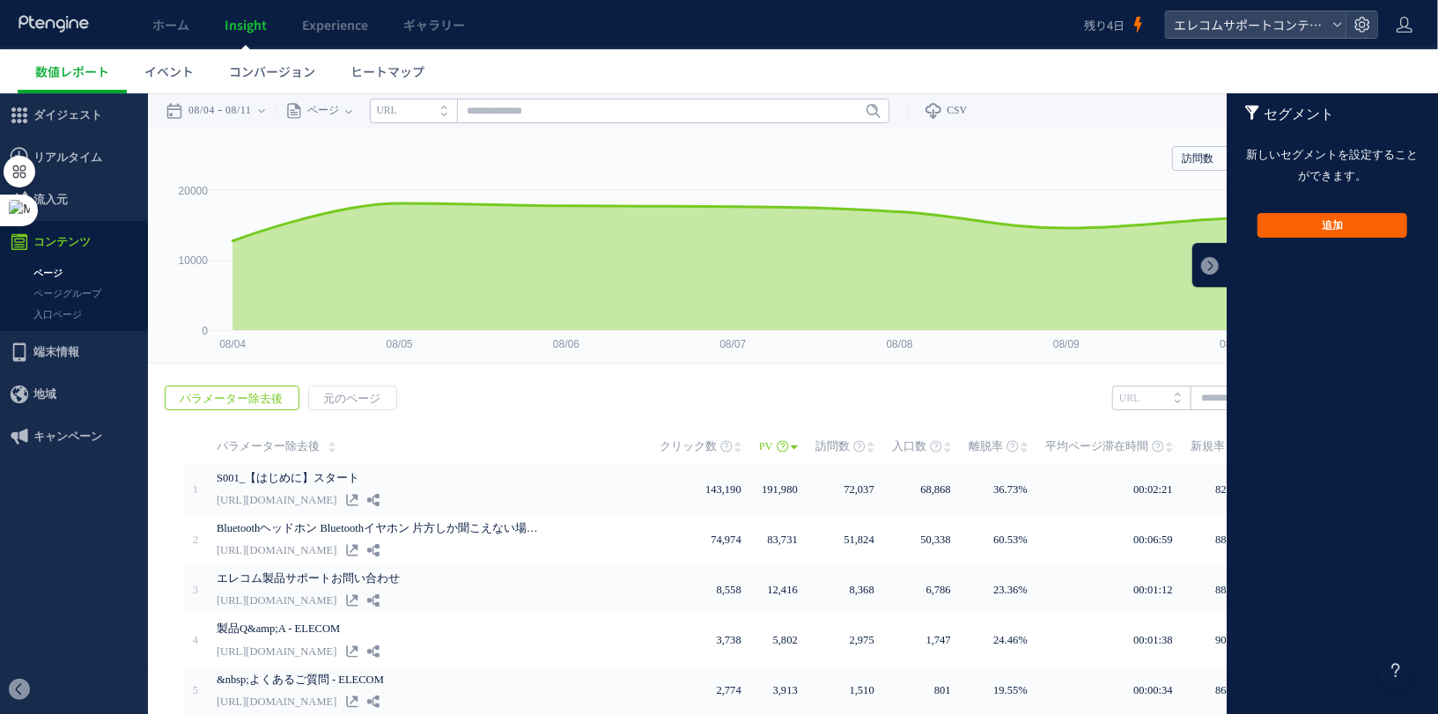
click at [1369, 226] on button "追加" at bounding box center [1333, 224] width 150 height 25
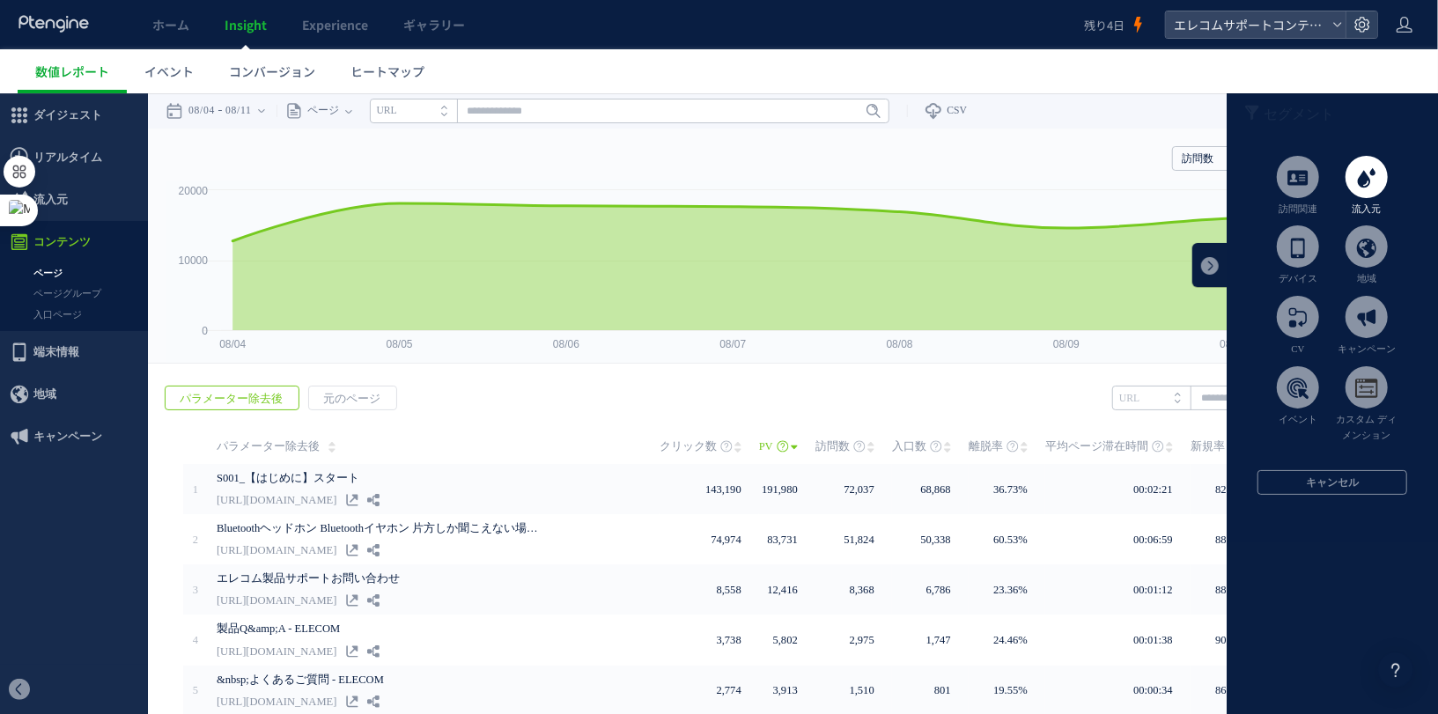
click at [1353, 178] on span at bounding box center [1367, 176] width 42 height 42
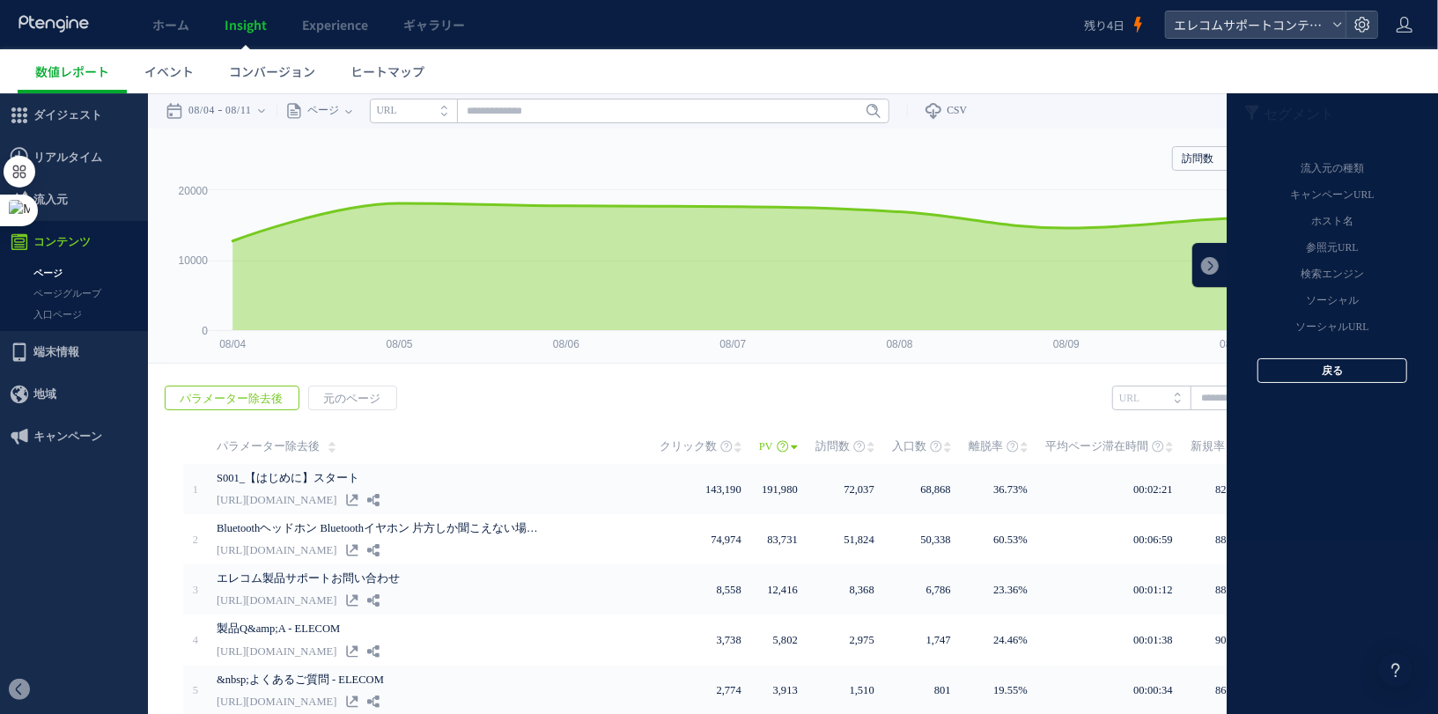
click at [1328, 376] on button "戻る" at bounding box center [1333, 370] width 150 height 25
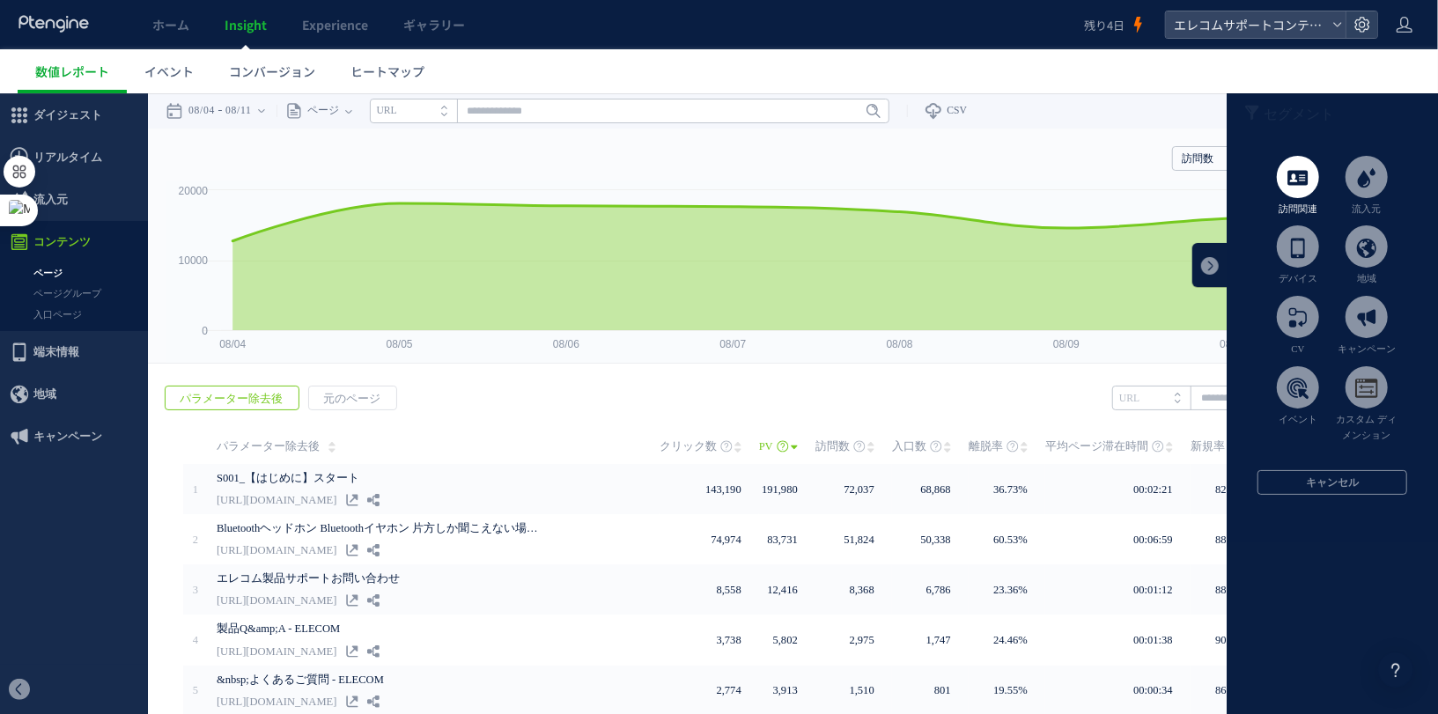
click at [1299, 189] on span at bounding box center [1298, 176] width 42 height 42
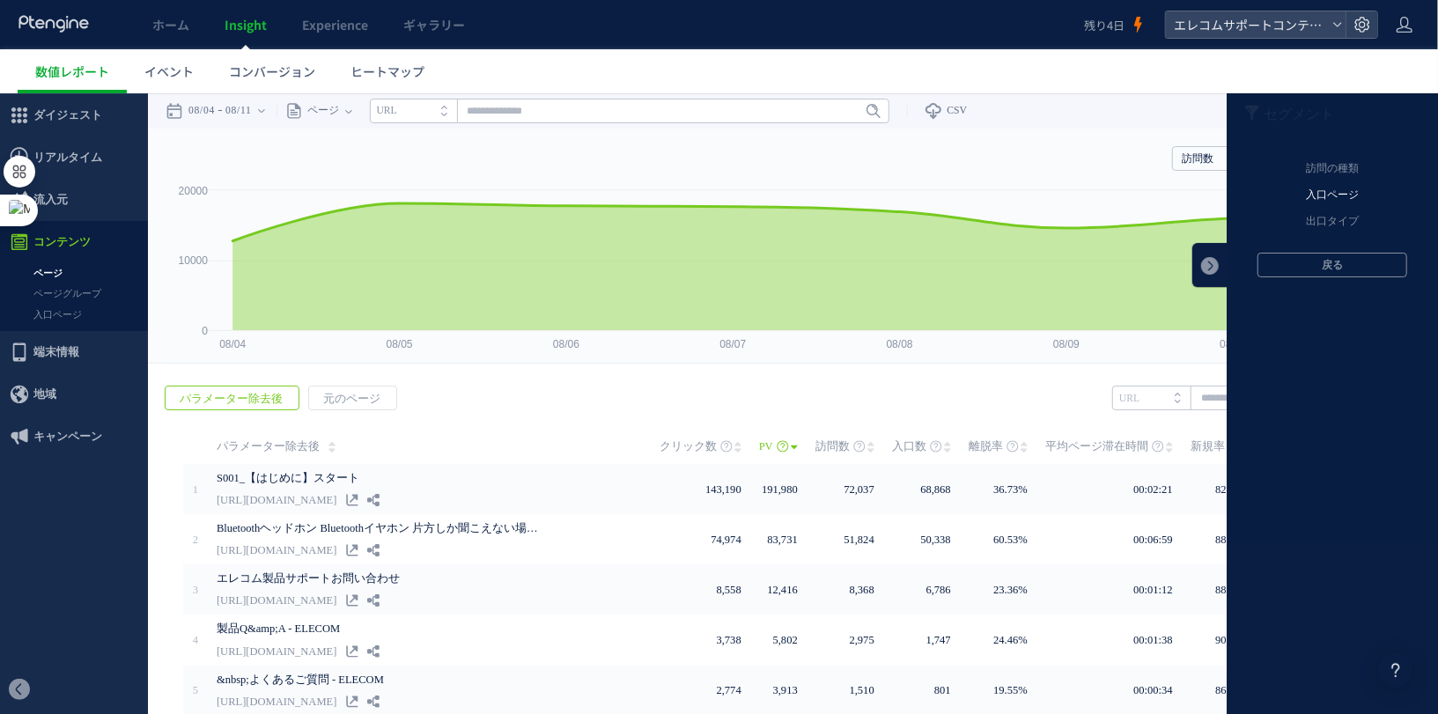
click at [1317, 189] on li "入口ページ" at bounding box center [1332, 194] width 211 height 26
click at [1315, 234] on button "戻る" at bounding box center [1333, 237] width 150 height 25
click at [1314, 259] on button "戻る" at bounding box center [1333, 264] width 150 height 25
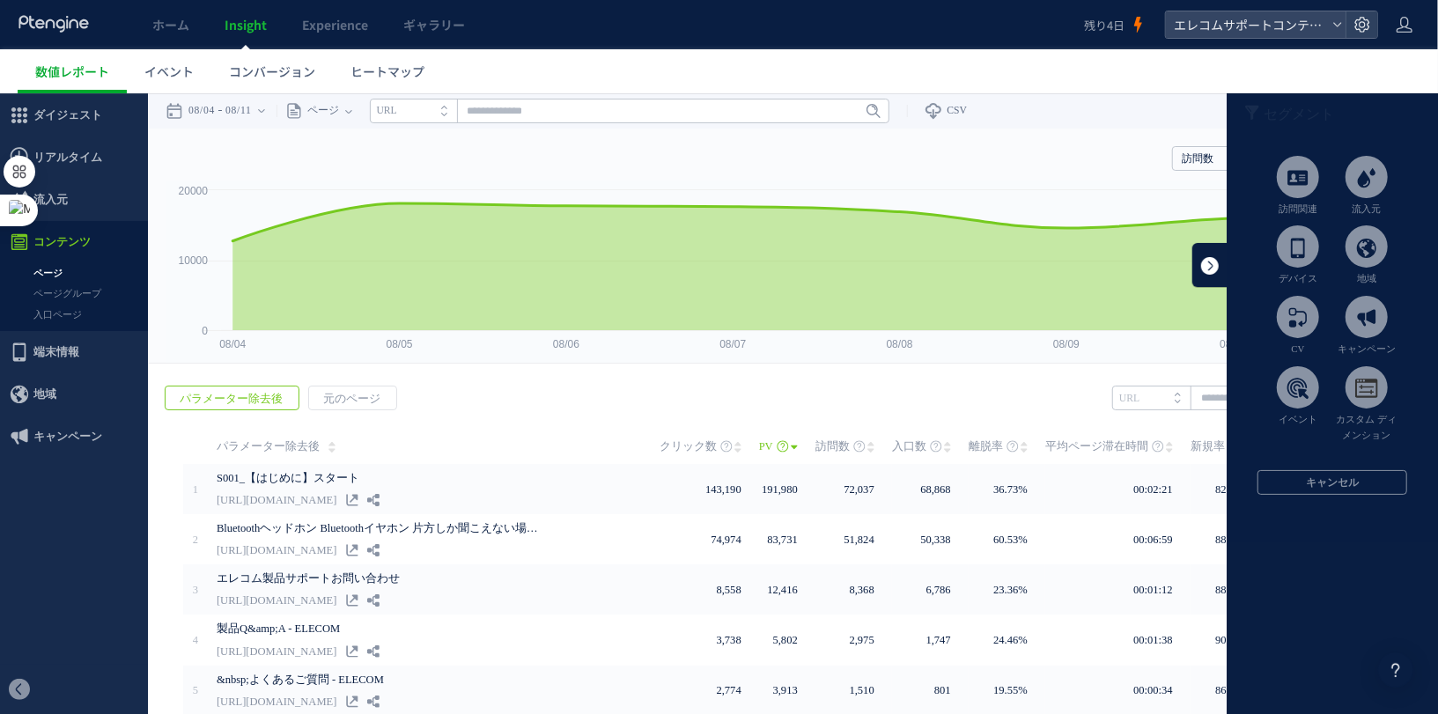
click at [1208, 272] on link at bounding box center [1209, 264] width 35 height 44
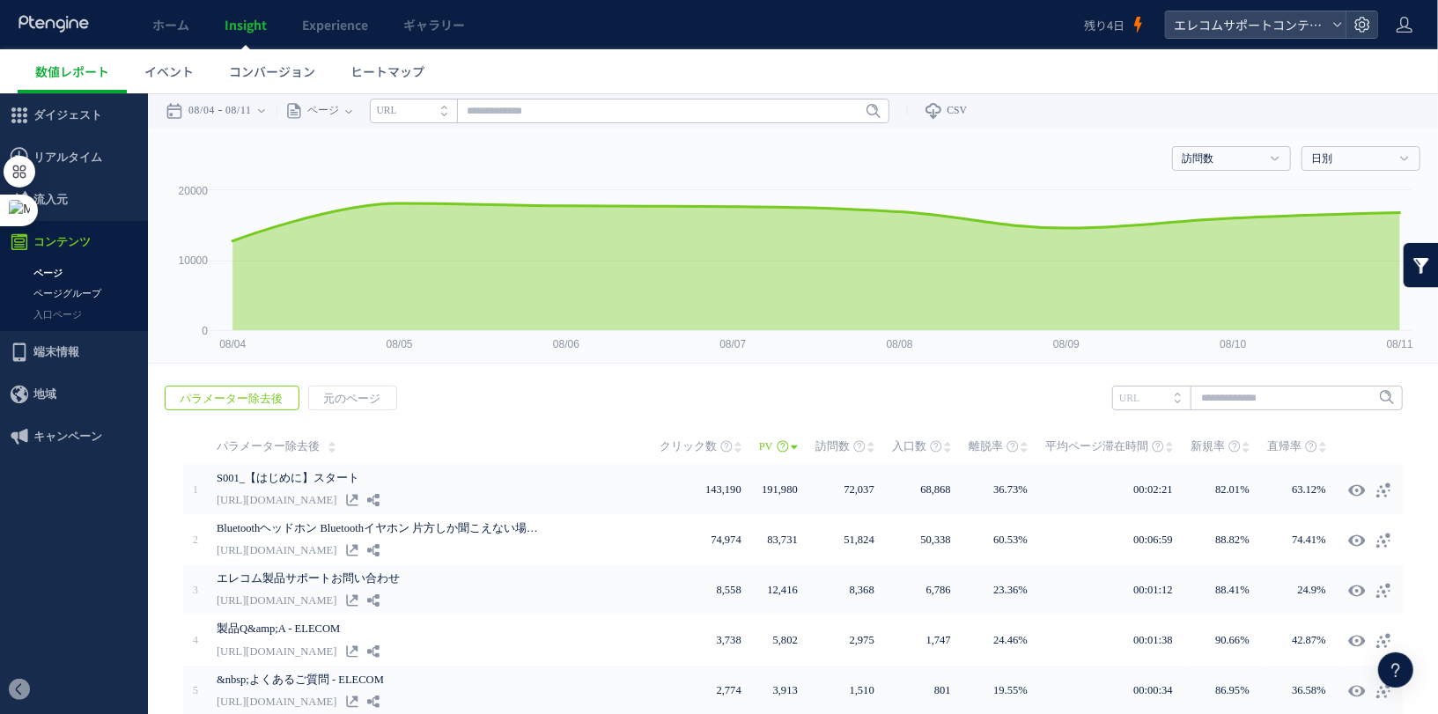
click at [104, 297] on link "ページグループ" at bounding box center [74, 293] width 148 height 20
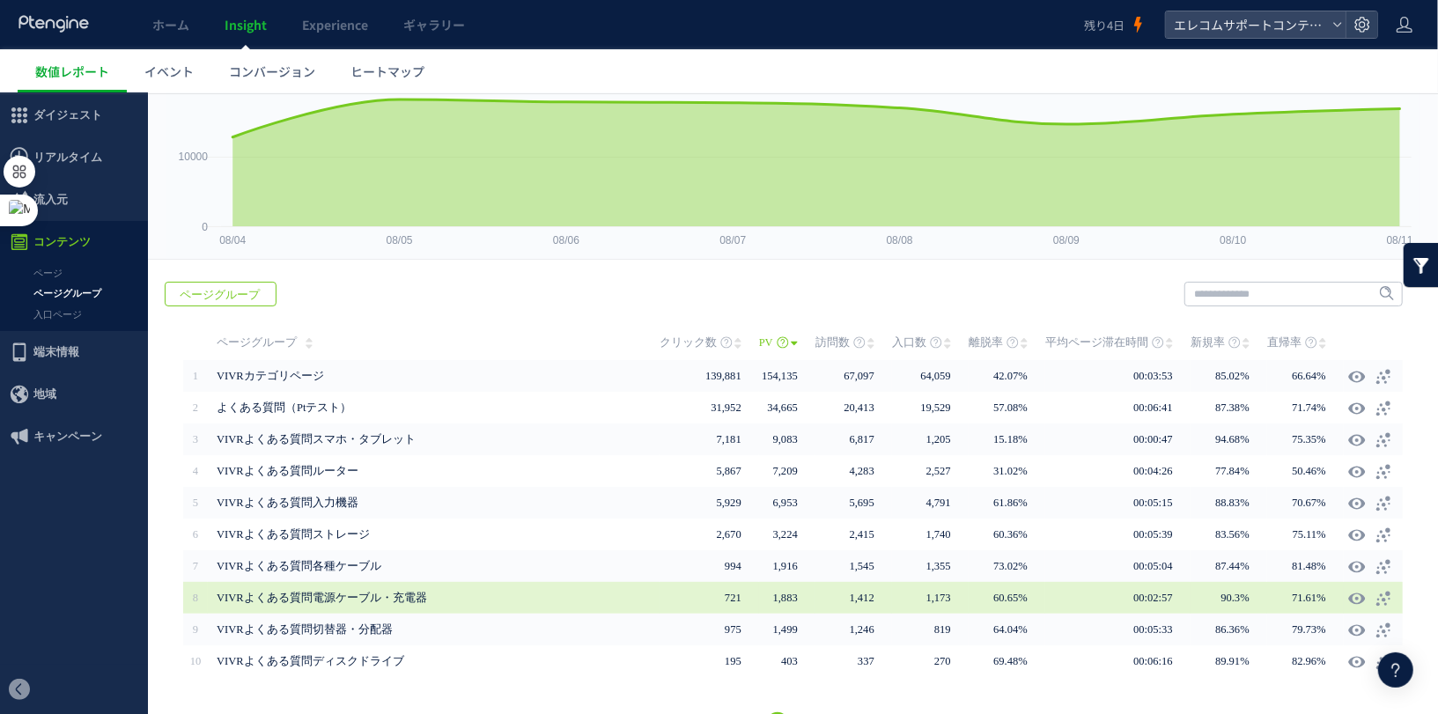
scroll to position [145, 0]
